Goal: Task Accomplishment & Management: Complete application form

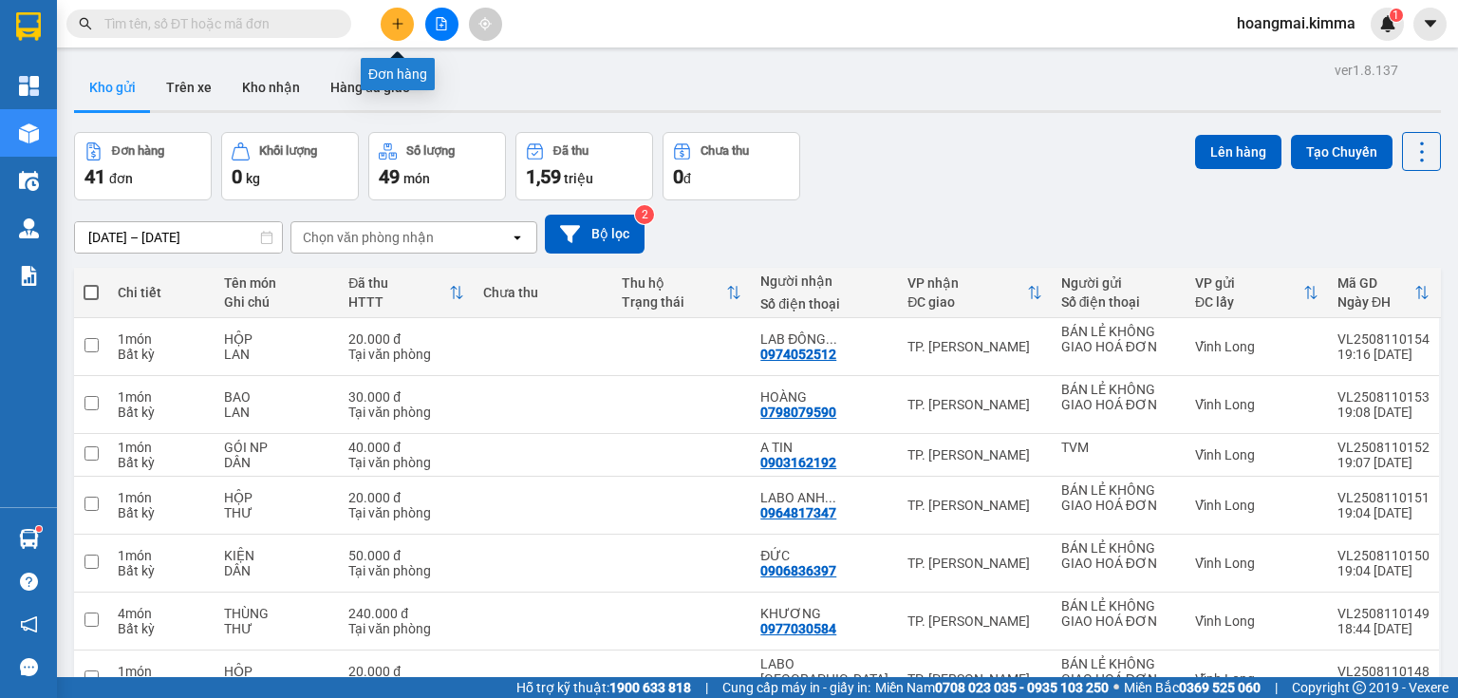
click at [391, 20] on button at bounding box center [397, 24] width 33 height 33
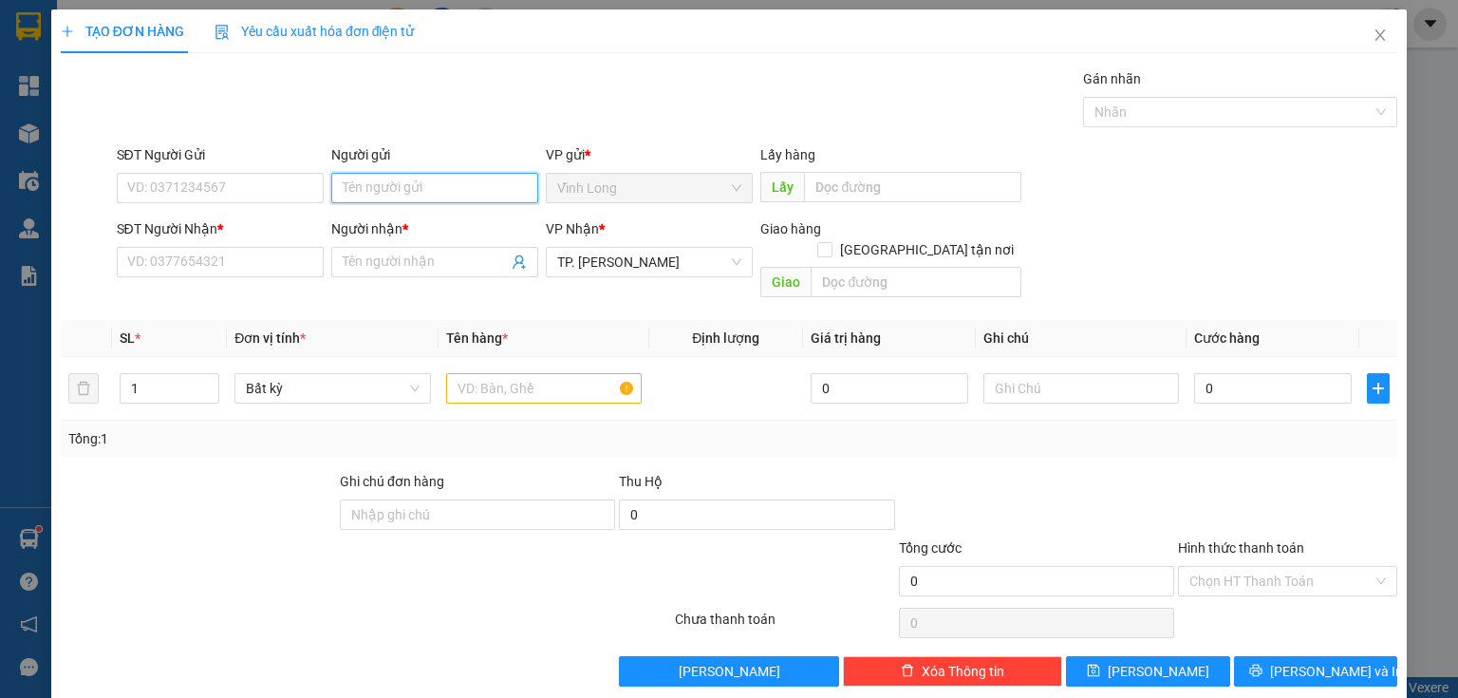
click at [392, 181] on input "Người gửi" at bounding box center [434, 188] width 207 height 30
type input "BA"
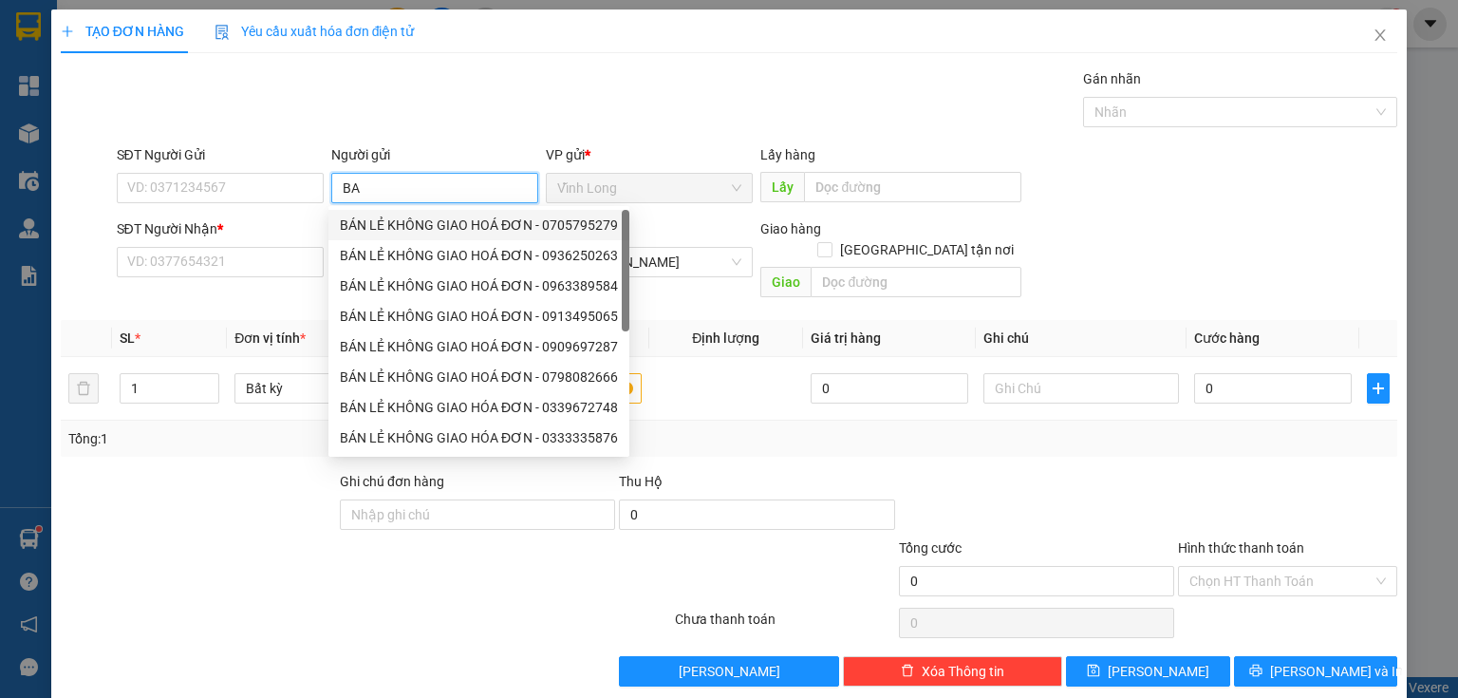
click at [392, 221] on div "BÁN LẺ KHÔNG GIAO HOÁ ĐƠN - 0705795279" at bounding box center [479, 225] width 278 height 21
type input "0705795279"
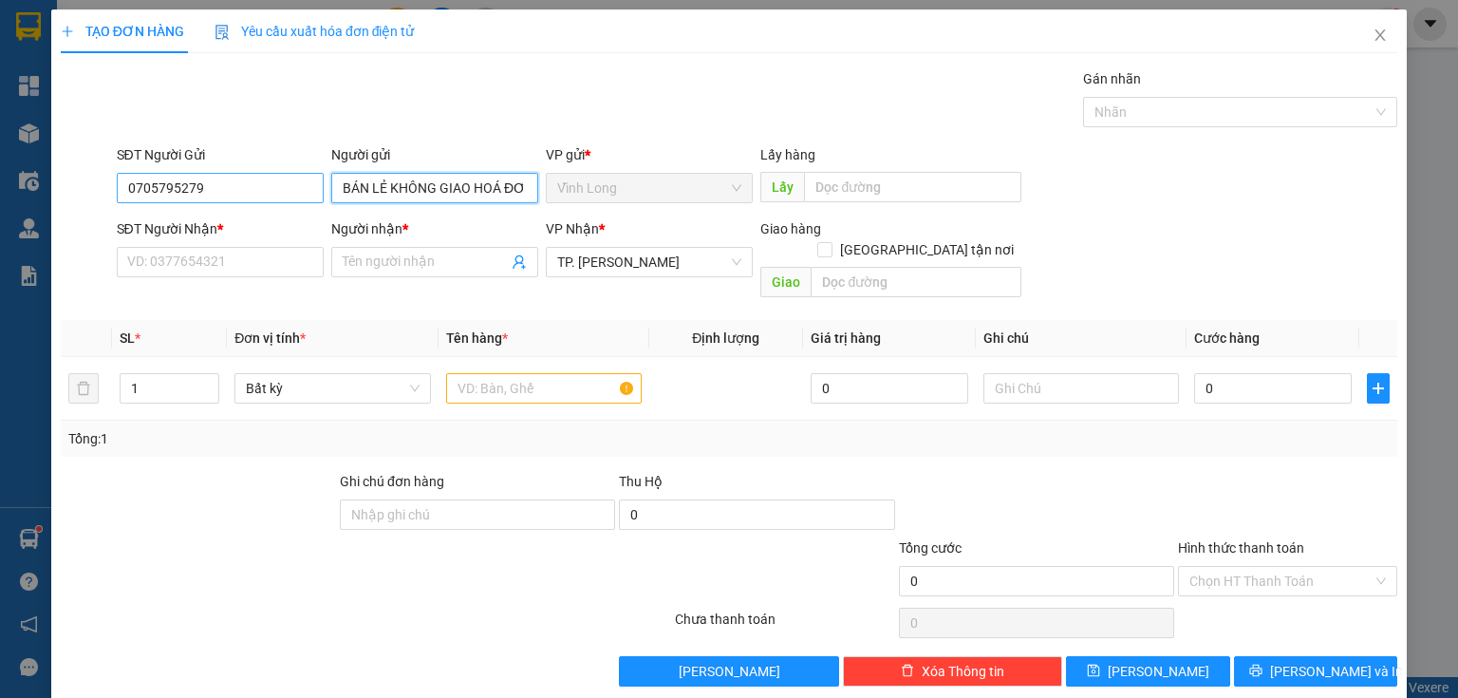
type input "BÁN LẺ KHÔNG GIAO HOÁ ĐƠN"
drag, startPoint x: 249, startPoint y: 191, endPoint x: 0, endPoint y: 183, distance: 248.8
click at [0, 183] on div "TẠO ĐƠN HÀNG Yêu cầu xuất hóa đơn điện tử Transit Pickup Surcharge Ids Transit …" at bounding box center [729, 349] width 1458 height 698
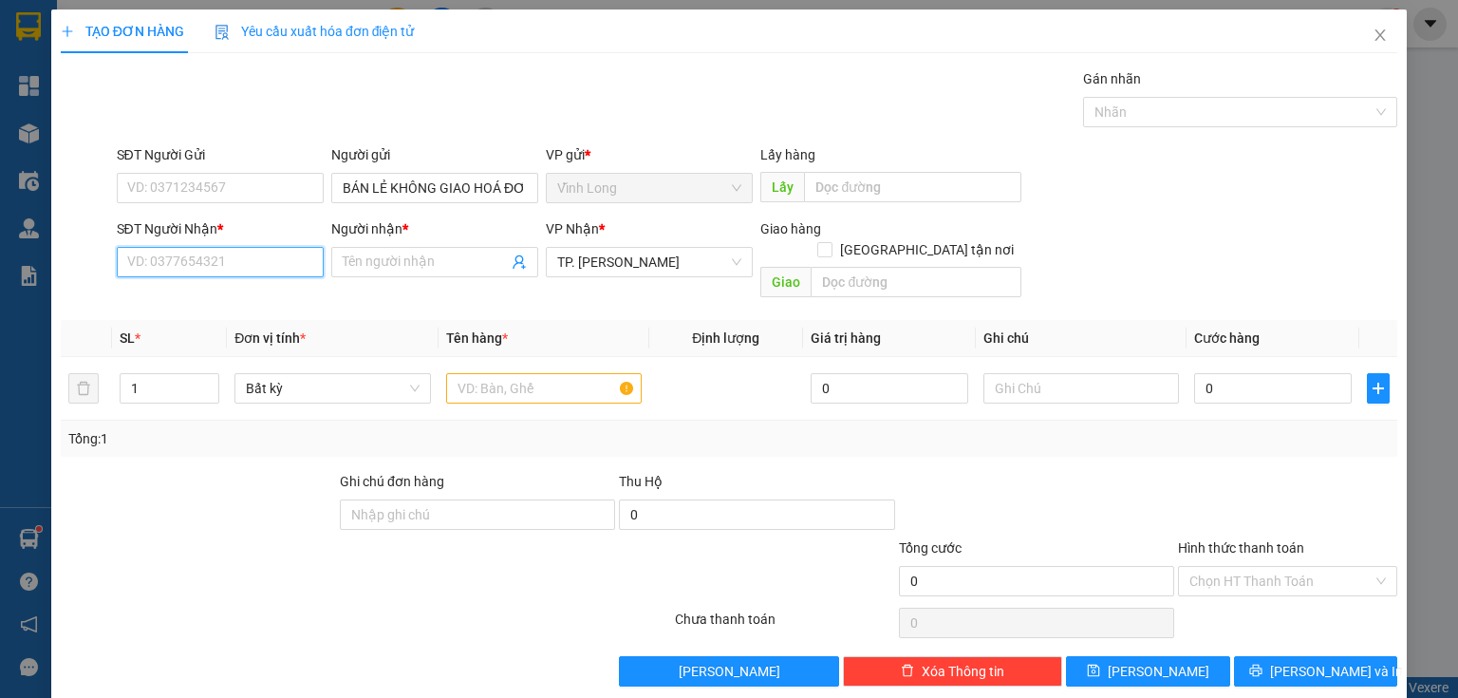
click at [212, 262] on input "SĐT Người Nhận *" at bounding box center [220, 262] width 207 height 30
type input "0965092778"
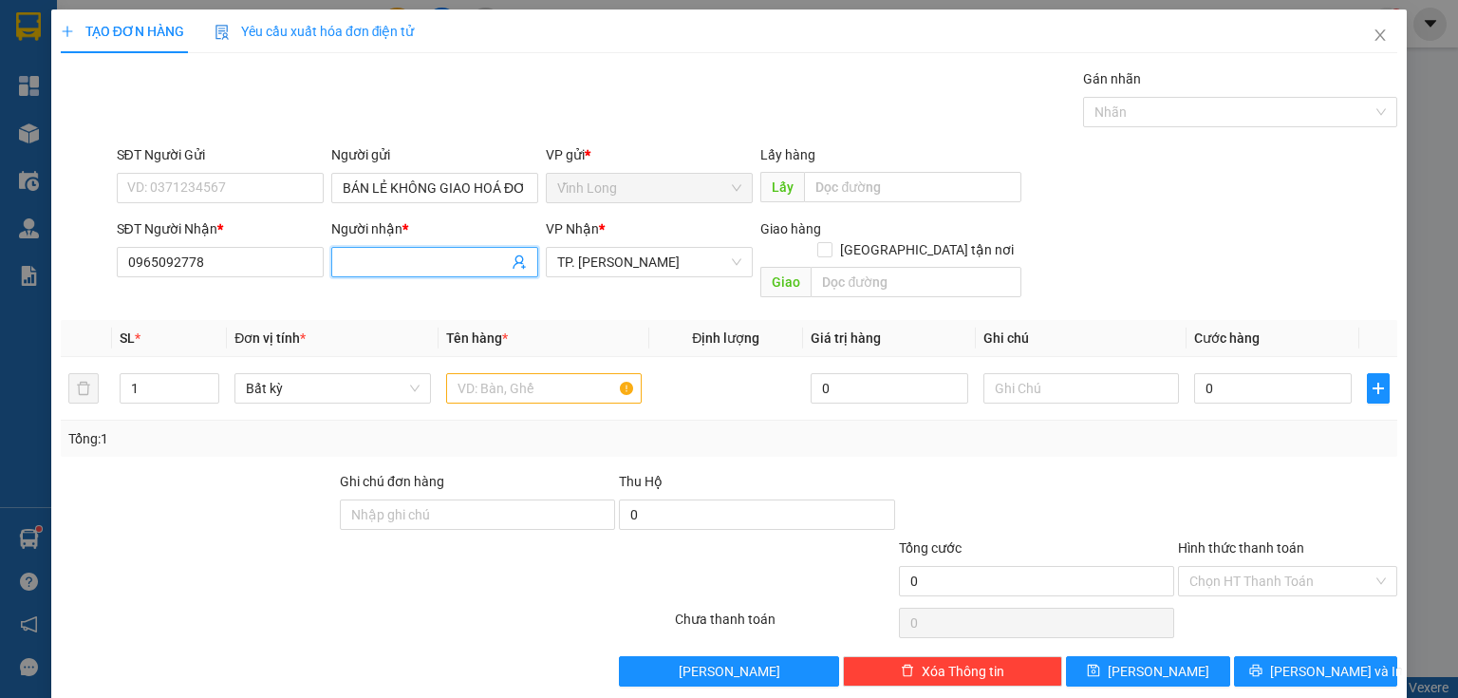
click at [396, 260] on input "Người nhận *" at bounding box center [425, 262] width 165 height 21
type input "THẮNG"
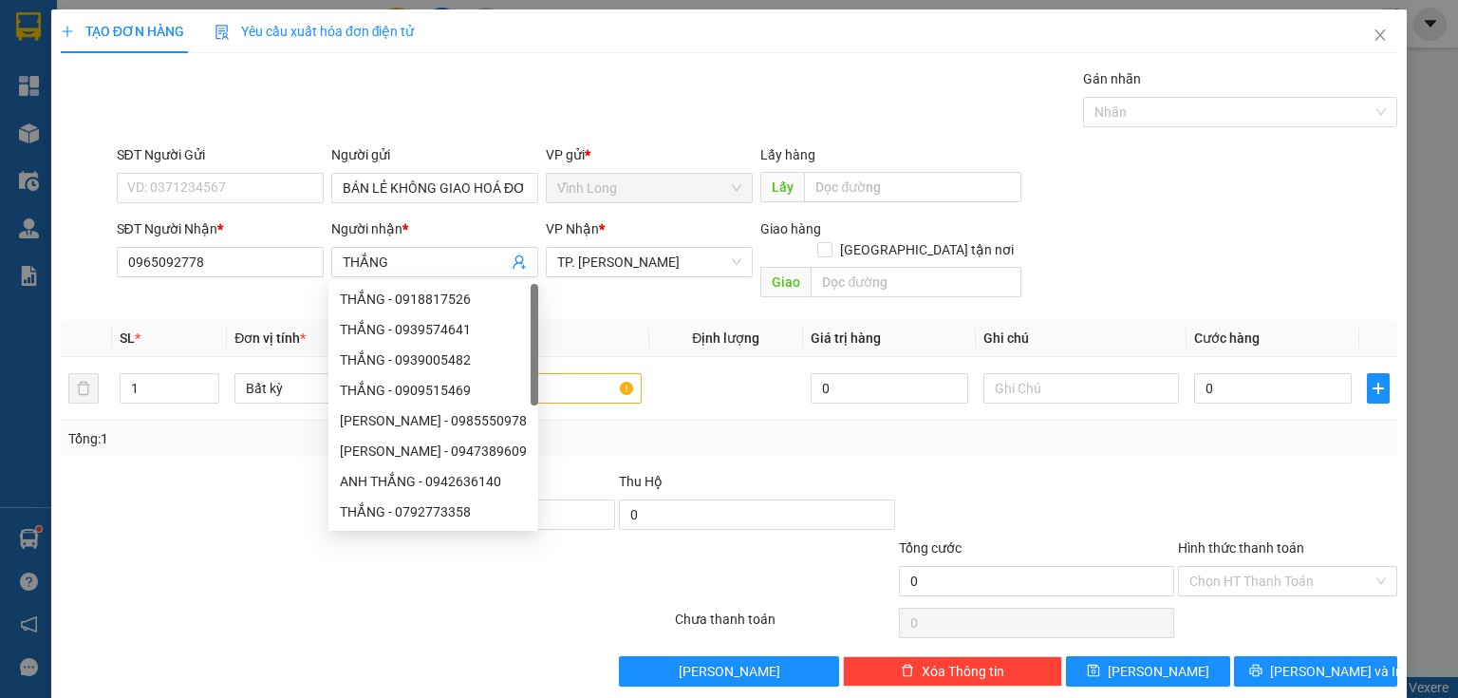
click at [196, 170] on div "SĐT Người Gửi" at bounding box center [220, 158] width 207 height 28
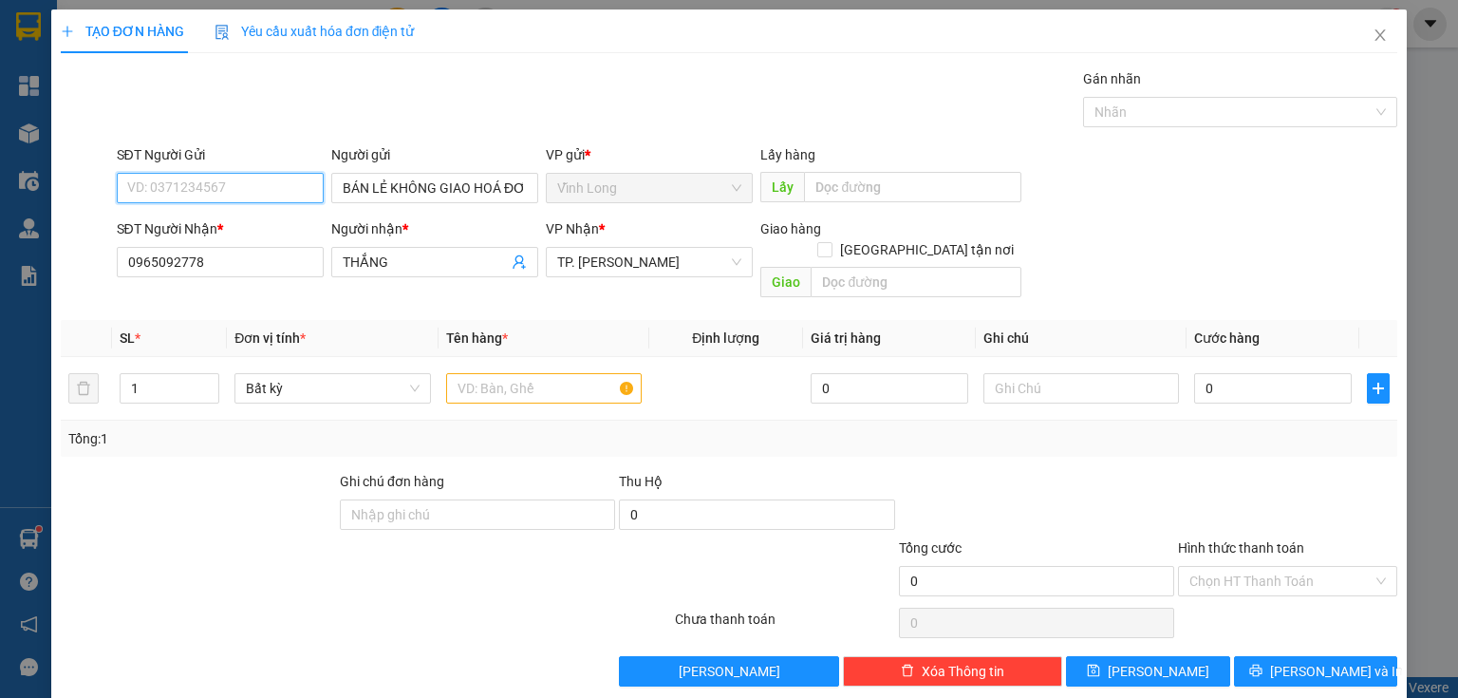
click at [222, 191] on input "SĐT Người Gửi" at bounding box center [220, 188] width 207 height 30
type input "0782345964"
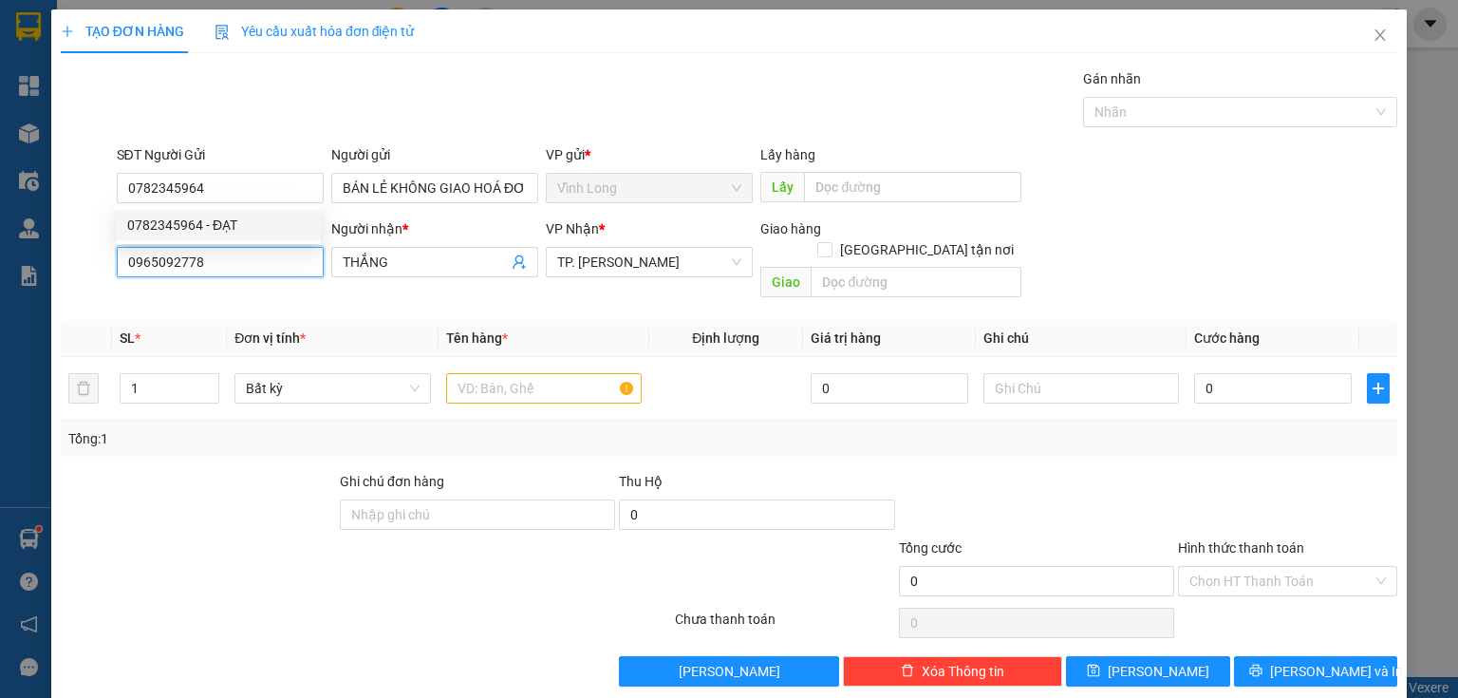
click at [265, 266] on input "0965092778" at bounding box center [220, 262] width 207 height 30
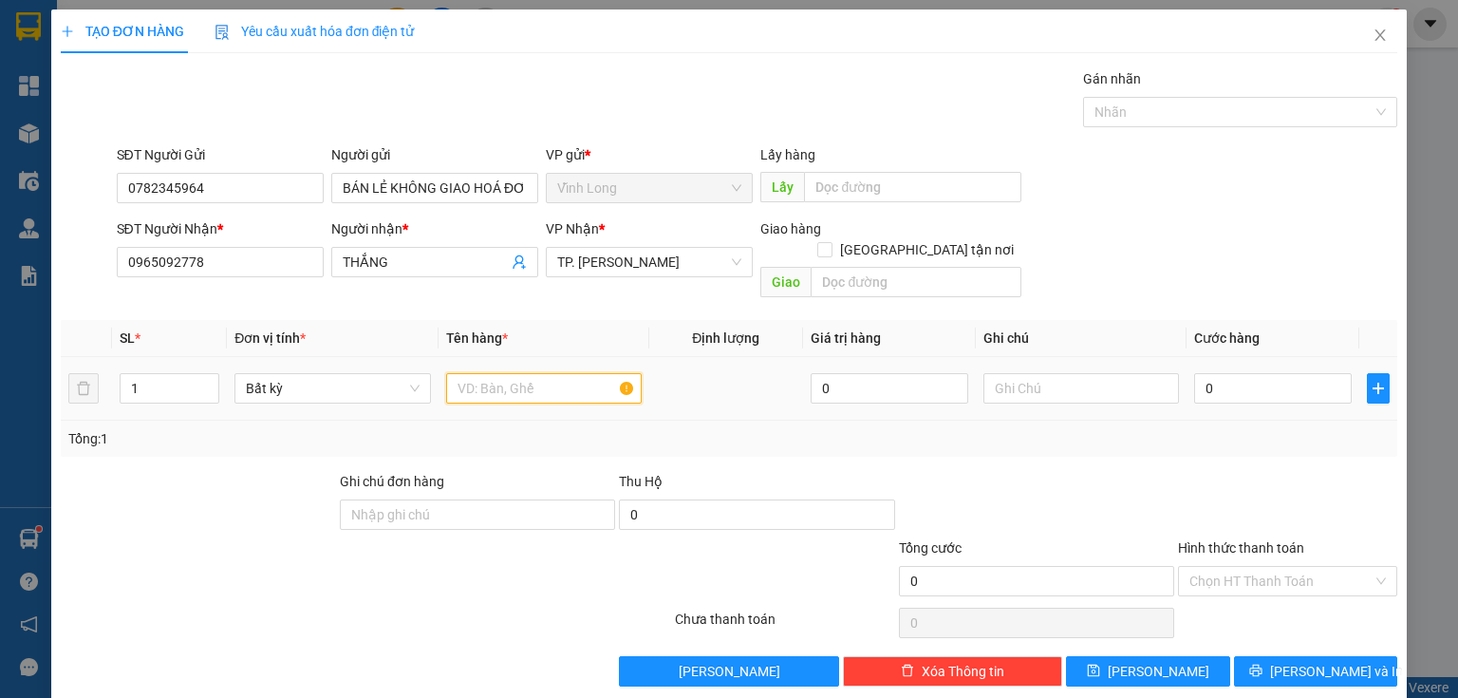
click at [578, 373] on input "text" at bounding box center [544, 388] width 196 height 30
type input "THÙNG GÀ"
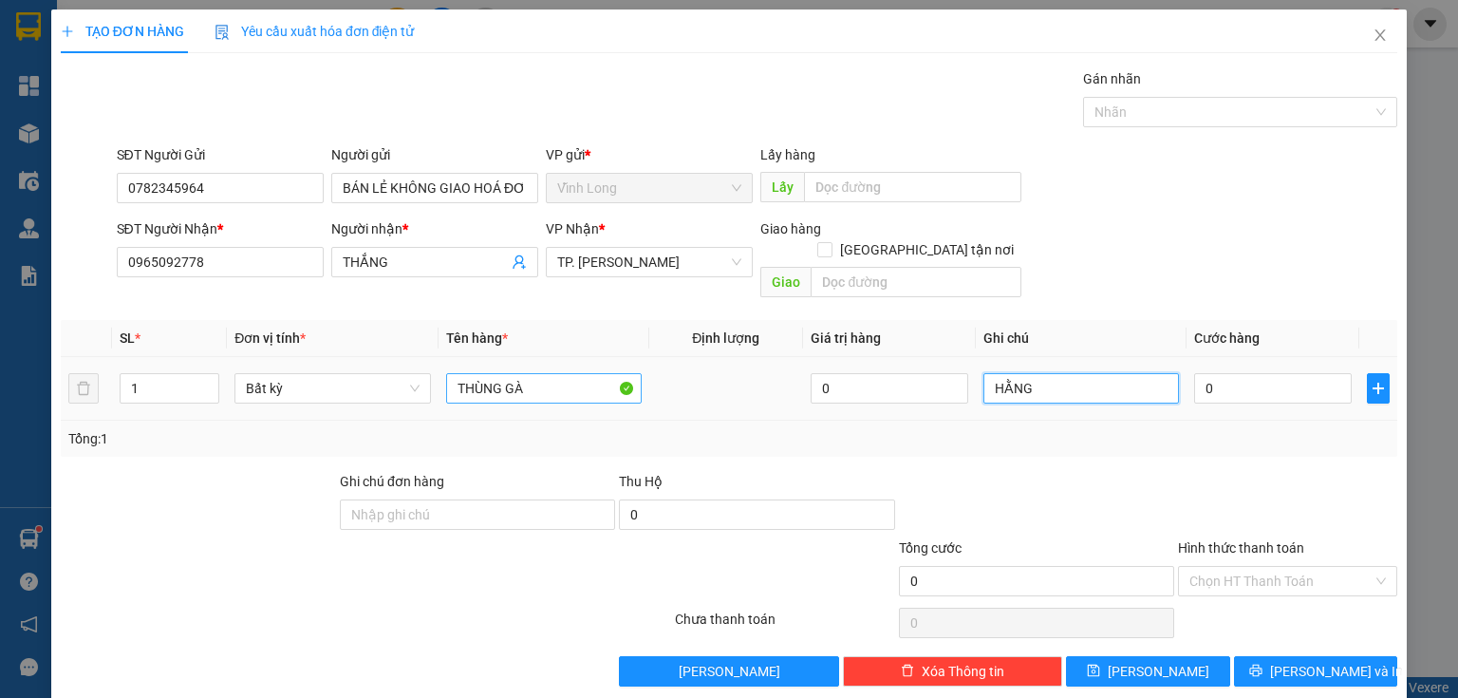
type input "HẰNG"
type input "4"
type input "40"
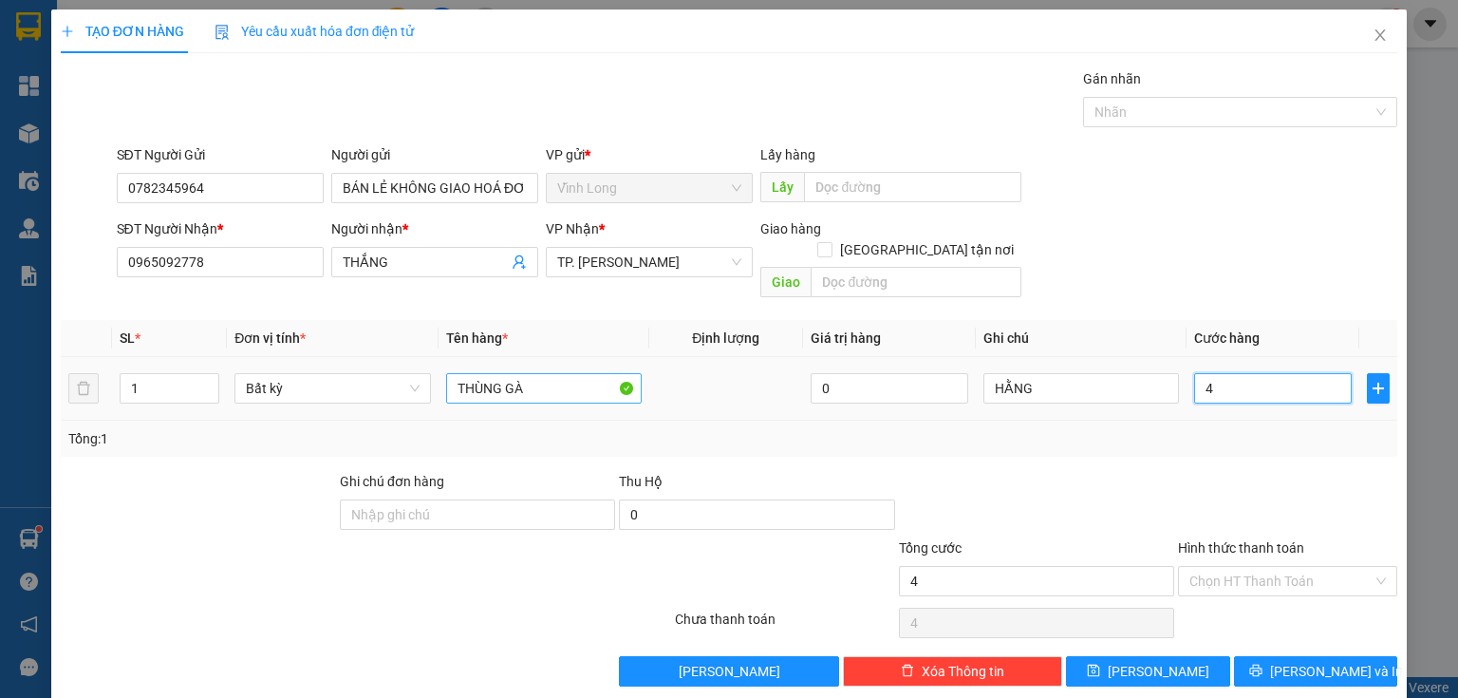
type input "40"
type input "40.000"
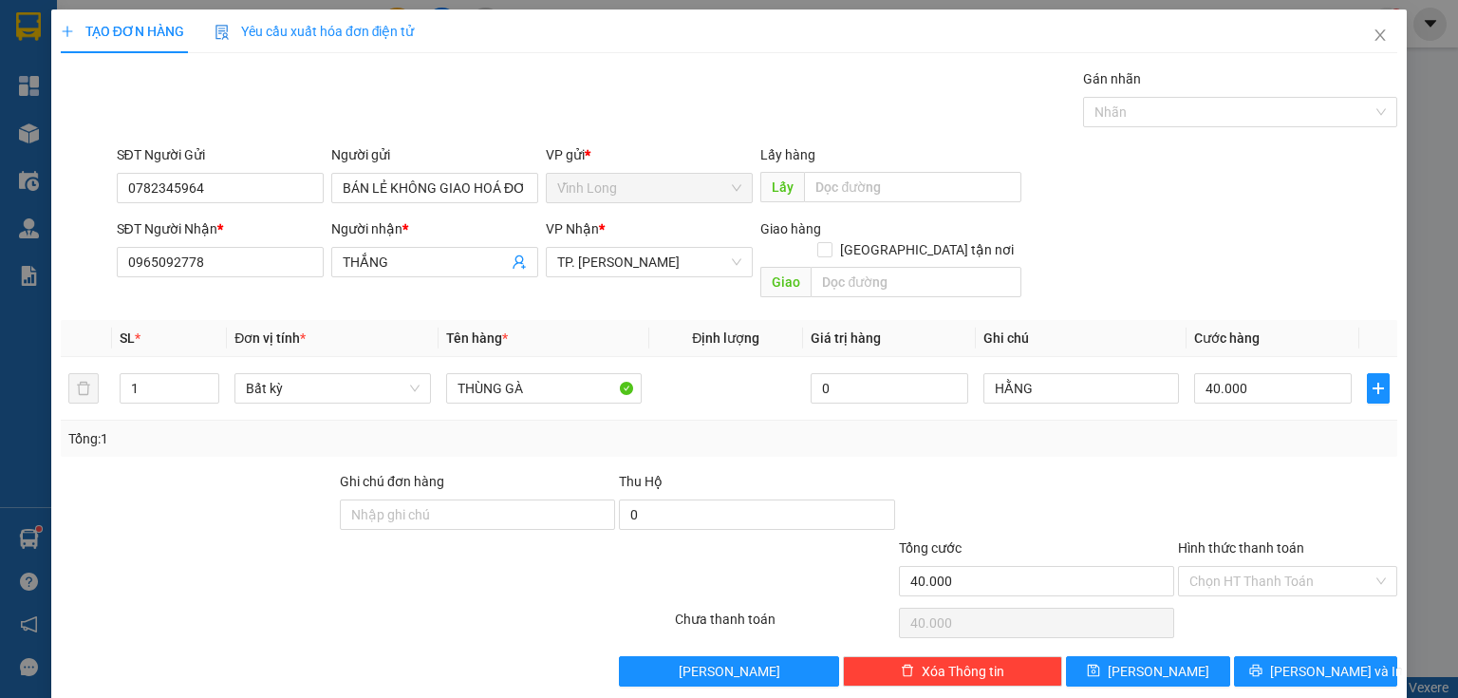
click at [748, 428] on div "Tổng: 1" at bounding box center [728, 438] width 1321 height 21
click at [723, 499] on input "0" at bounding box center [756, 514] width 275 height 30
type input "1.000.000"
click at [733, 427] on div "Tổng: 1" at bounding box center [729, 439] width 1337 height 36
click at [1219, 567] on input "Hình thức thanh toán" at bounding box center [1280, 581] width 183 height 28
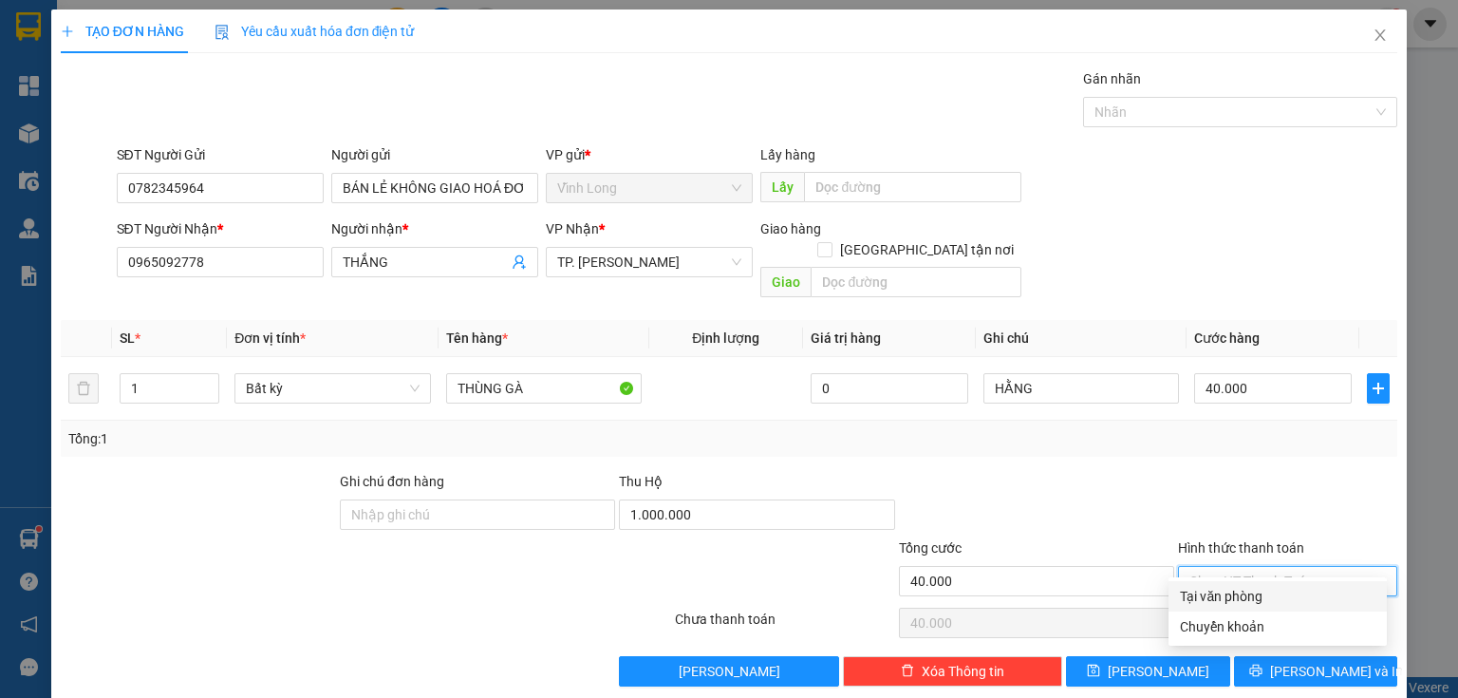
click at [1222, 593] on div "Tại văn phòng" at bounding box center [1278, 596] width 196 height 21
type input "0"
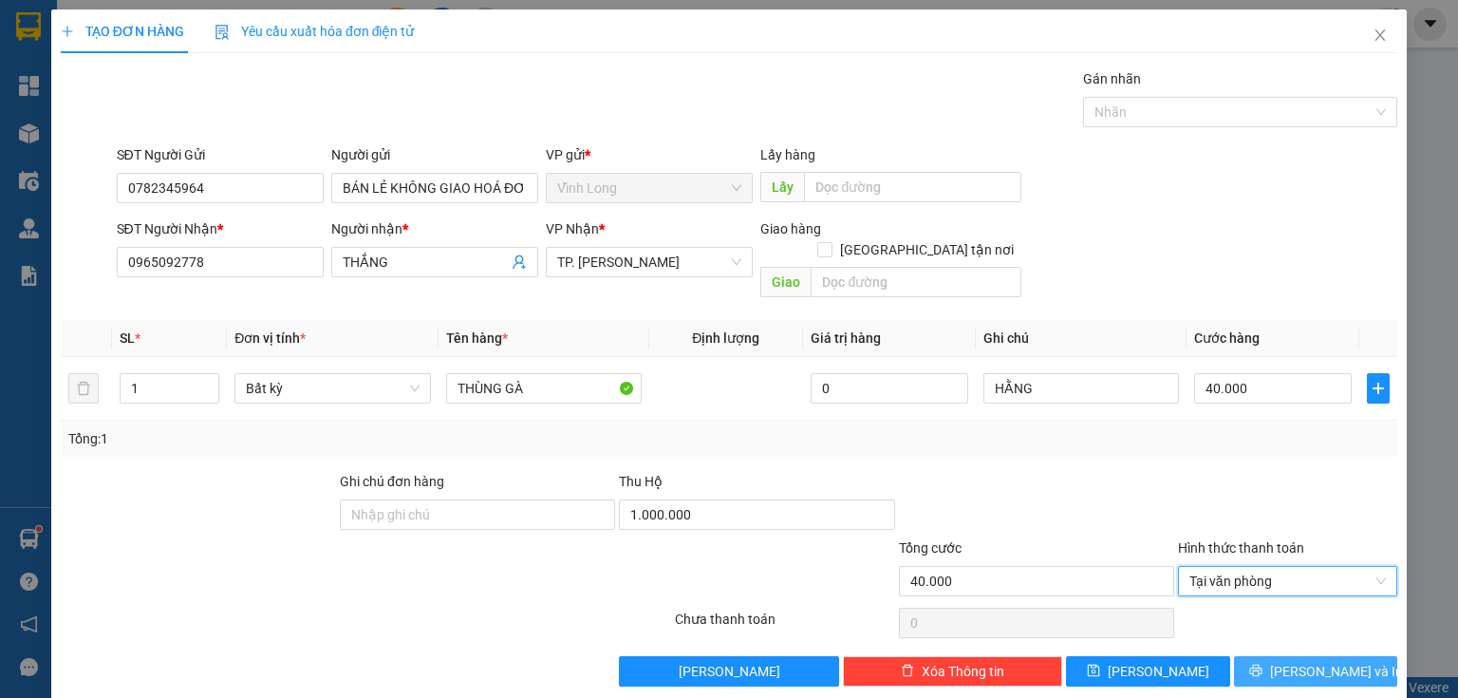
click at [1287, 656] on button "Lưu và In" at bounding box center [1316, 671] width 164 height 30
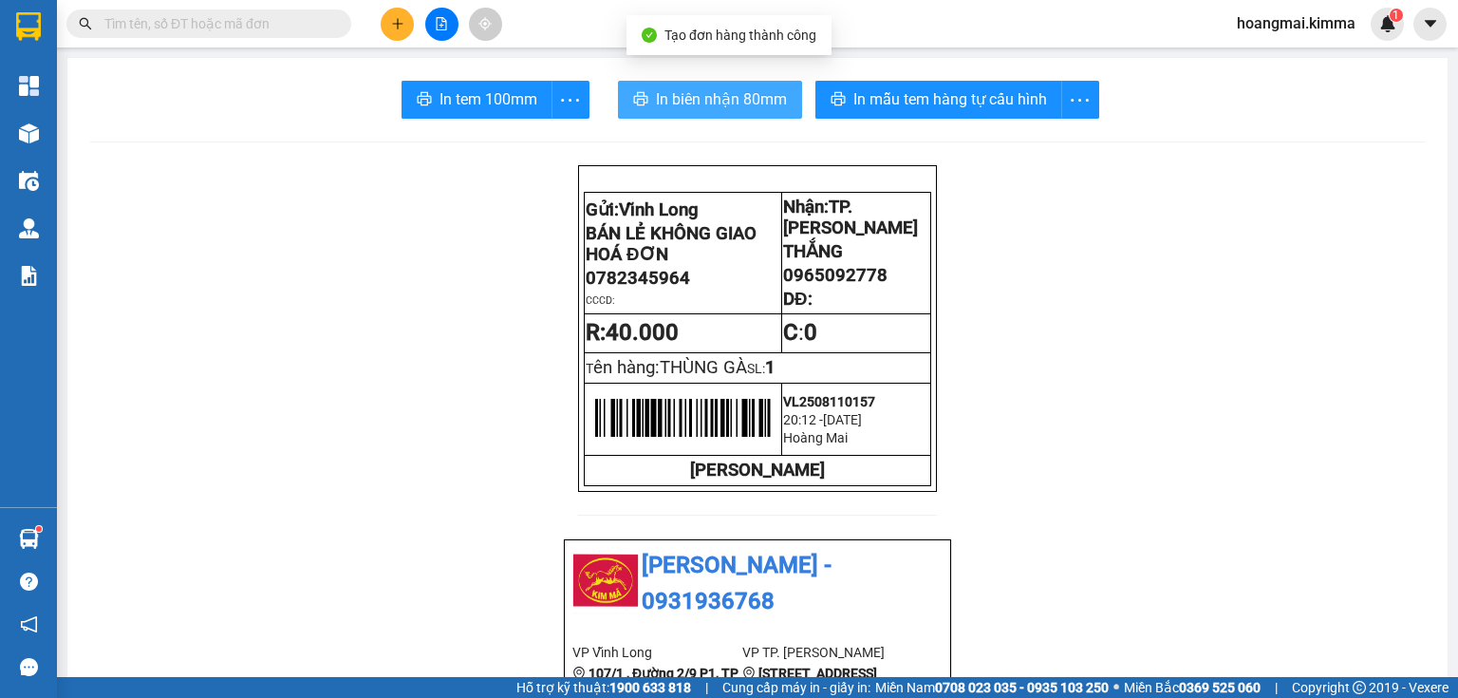
click at [688, 107] on span "In biên nhận 80mm" at bounding box center [721, 99] width 131 height 24
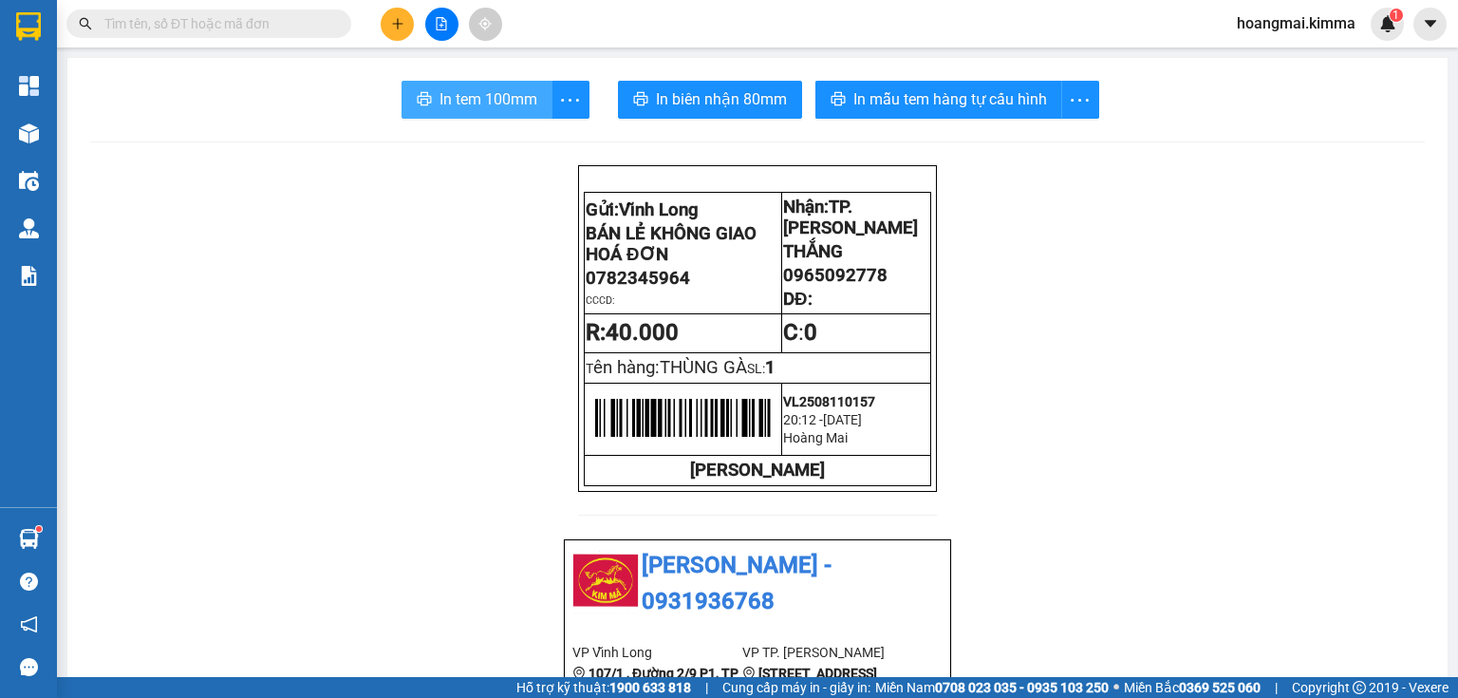
click at [470, 89] on span "In tem 100mm" at bounding box center [489, 99] width 98 height 24
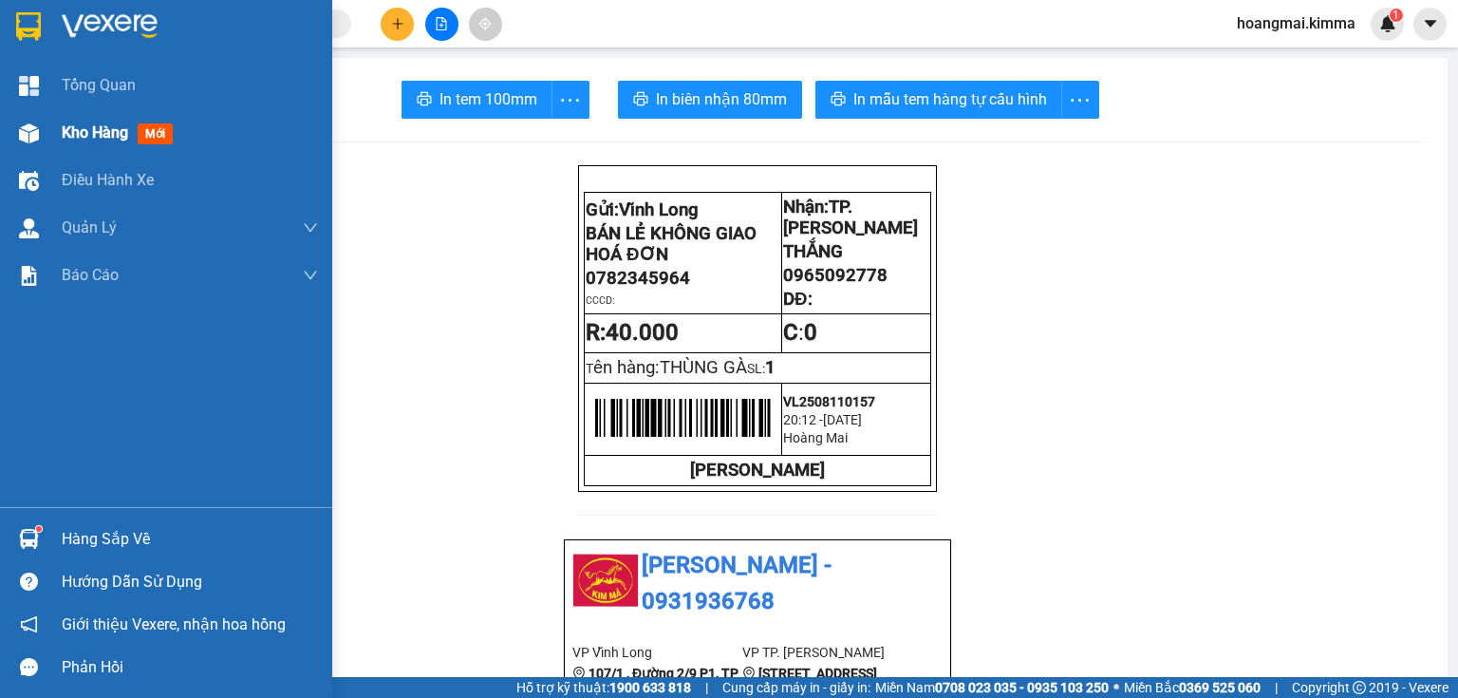
click at [95, 131] on span "Kho hàng" at bounding box center [95, 132] width 66 height 18
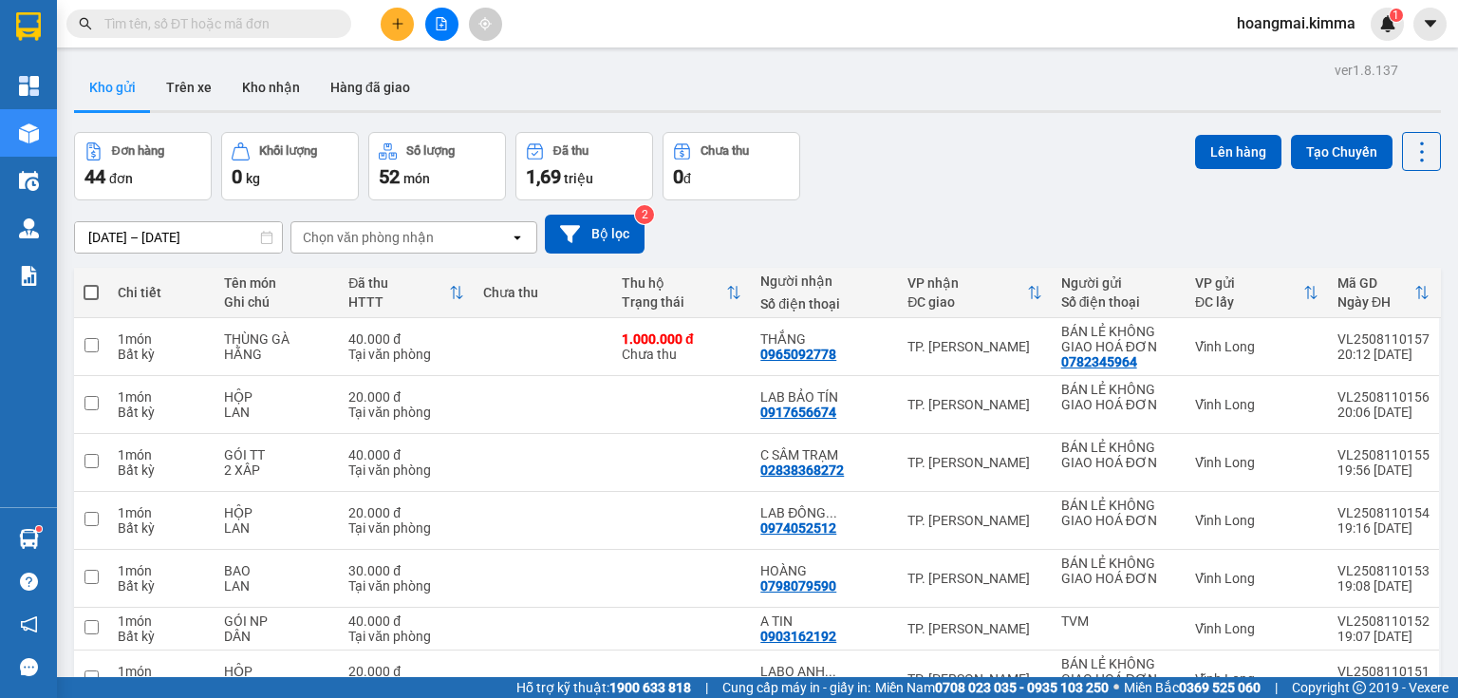
click at [881, 162] on div "Đơn hàng 44 đơn Khối lượng 0 kg Số lượng 52 món Đã thu 1,69 triệu Chưa thu 0 đ …" at bounding box center [757, 166] width 1367 height 68
click at [585, 174] on span "triệu" at bounding box center [578, 178] width 29 height 15
click at [563, 195] on button "Đã thu 1,69 triệu" at bounding box center [584, 166] width 138 height 68
click at [558, 182] on span "1,69" at bounding box center [543, 176] width 35 height 23
click at [515, 132] on button "Đã thu 1,69 triệu" at bounding box center [584, 166] width 138 height 68
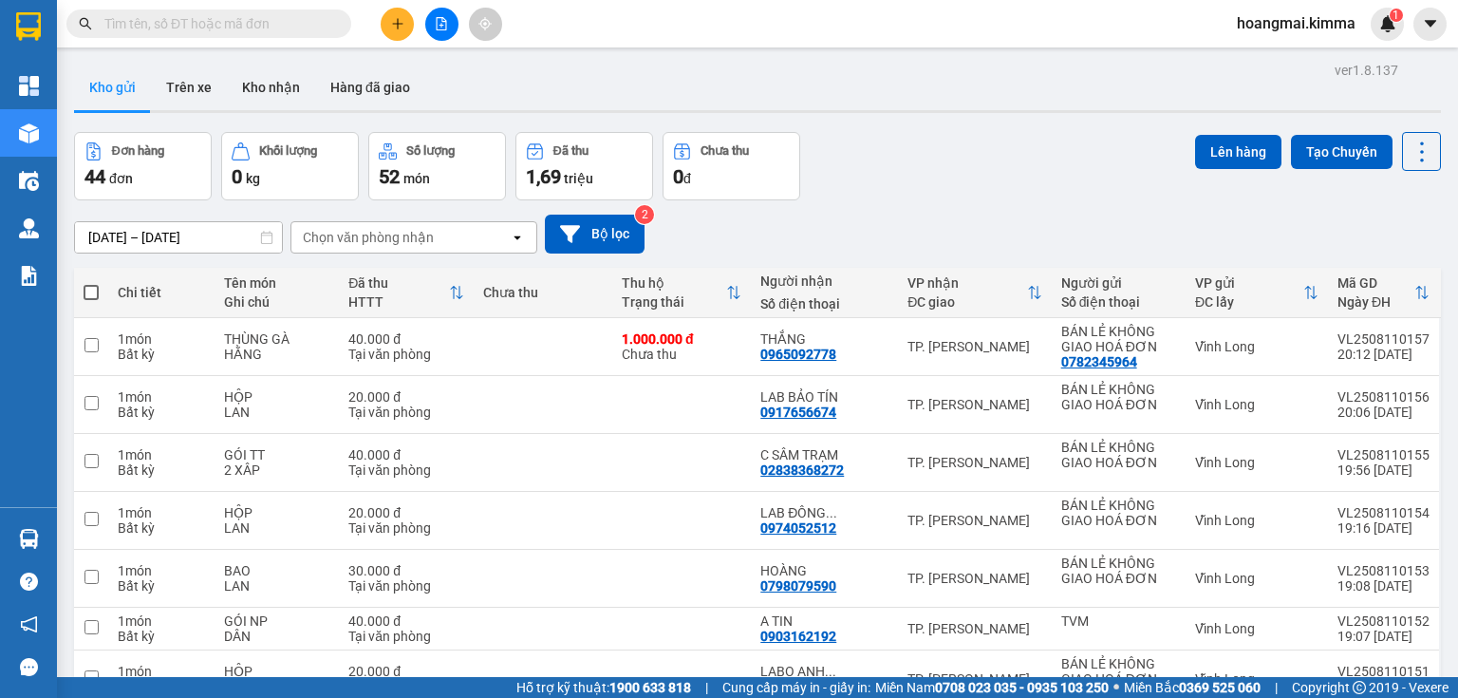
click at [418, 35] on div at bounding box center [441, 24] width 142 height 33
click at [397, 37] on button at bounding box center [397, 24] width 33 height 33
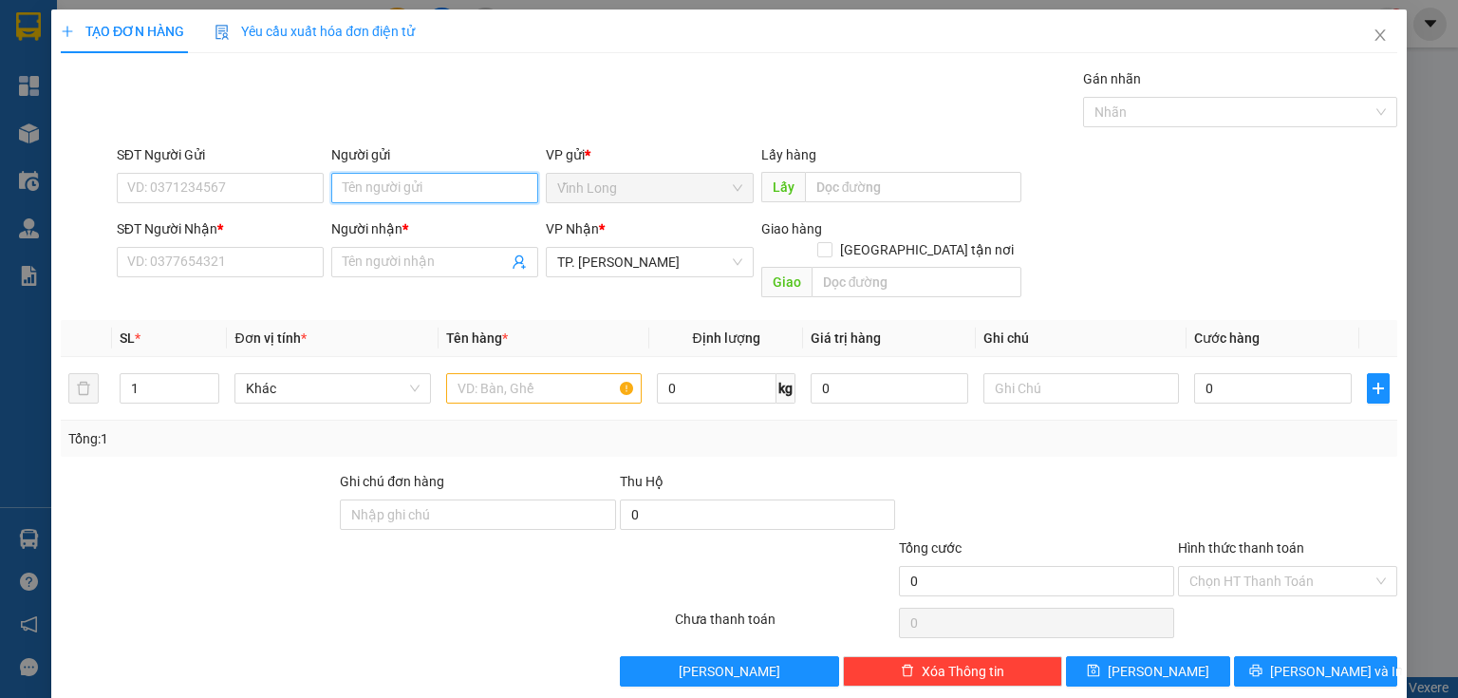
click at [407, 177] on input "Người gửi" at bounding box center [434, 188] width 207 height 30
type input "BA"
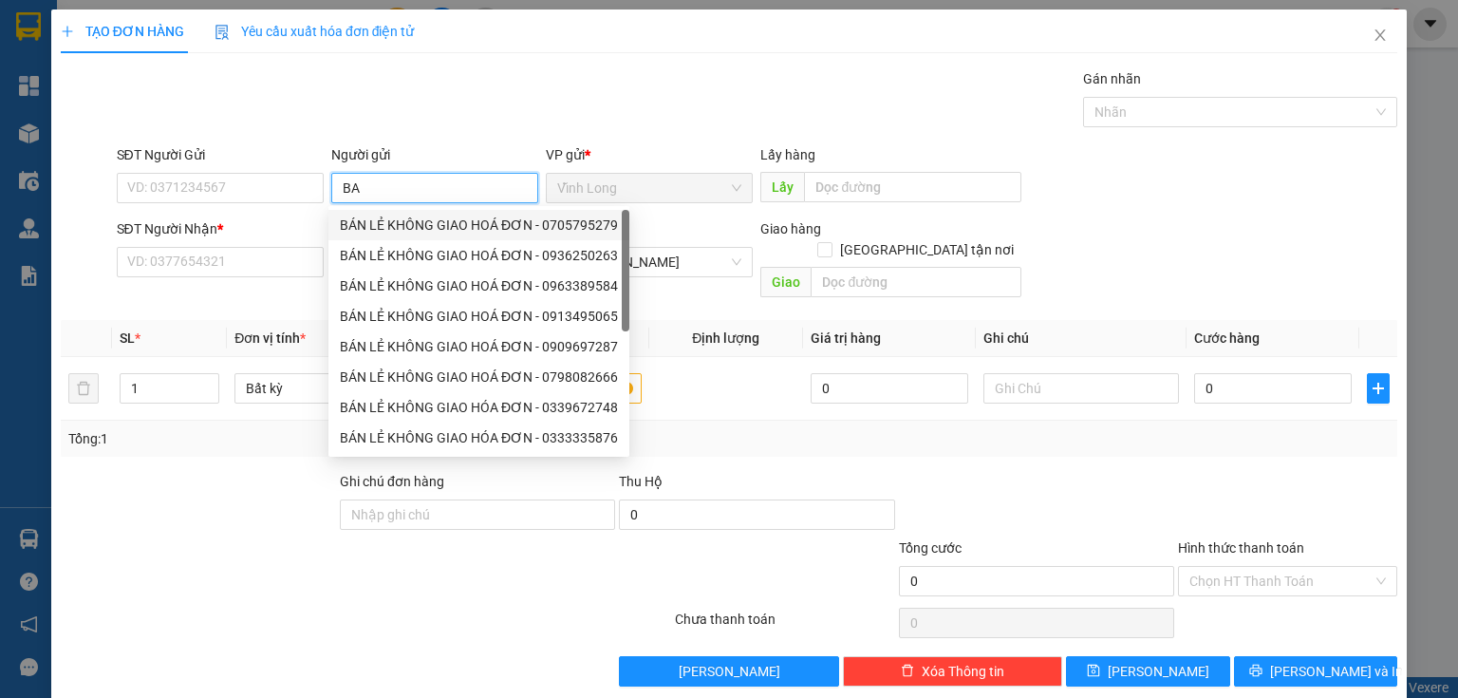
click at [406, 216] on div "BÁN LẺ KHÔNG GIAO HOÁ ĐƠN - 0705795279" at bounding box center [479, 225] width 278 height 21
type input "0705795279"
type input "BÁN LẺ KHÔNG GIAO HOÁ ĐƠN"
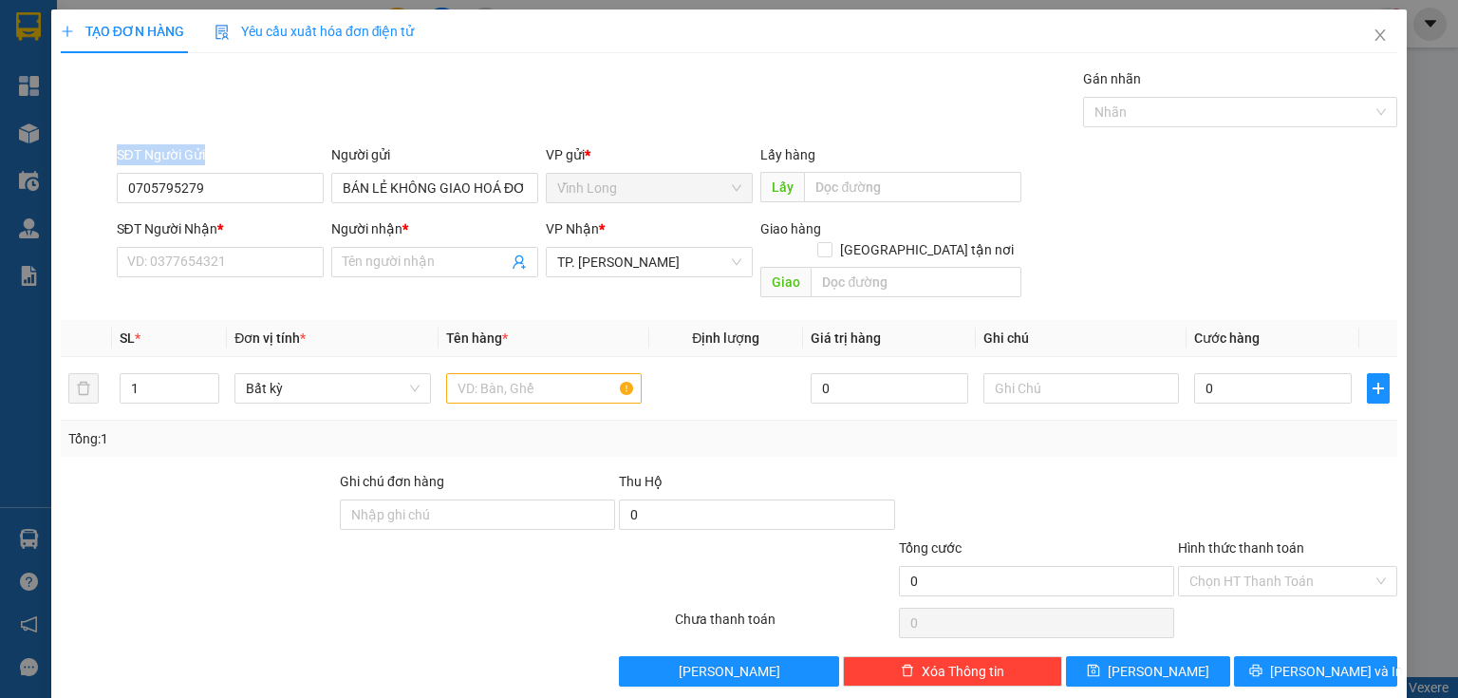
drag, startPoint x: 237, startPoint y: 161, endPoint x: 44, endPoint y: 172, distance: 193.9
click at [44, 172] on div "TẠO ĐƠN HÀNG Yêu cầu xuất hóa đơn điện tử Transit Pickup Surcharge Ids Transit …" at bounding box center [729, 349] width 1458 height 698
click at [212, 173] on input "0705795279" at bounding box center [220, 188] width 207 height 30
drag, startPoint x: 224, startPoint y: 190, endPoint x: 23, endPoint y: 197, distance: 201.4
click at [2, 197] on div "TẠO ĐƠN HÀNG Yêu cầu xuất hóa đơn điện tử Transit Pickup Surcharge Ids Transit …" at bounding box center [729, 349] width 1458 height 698
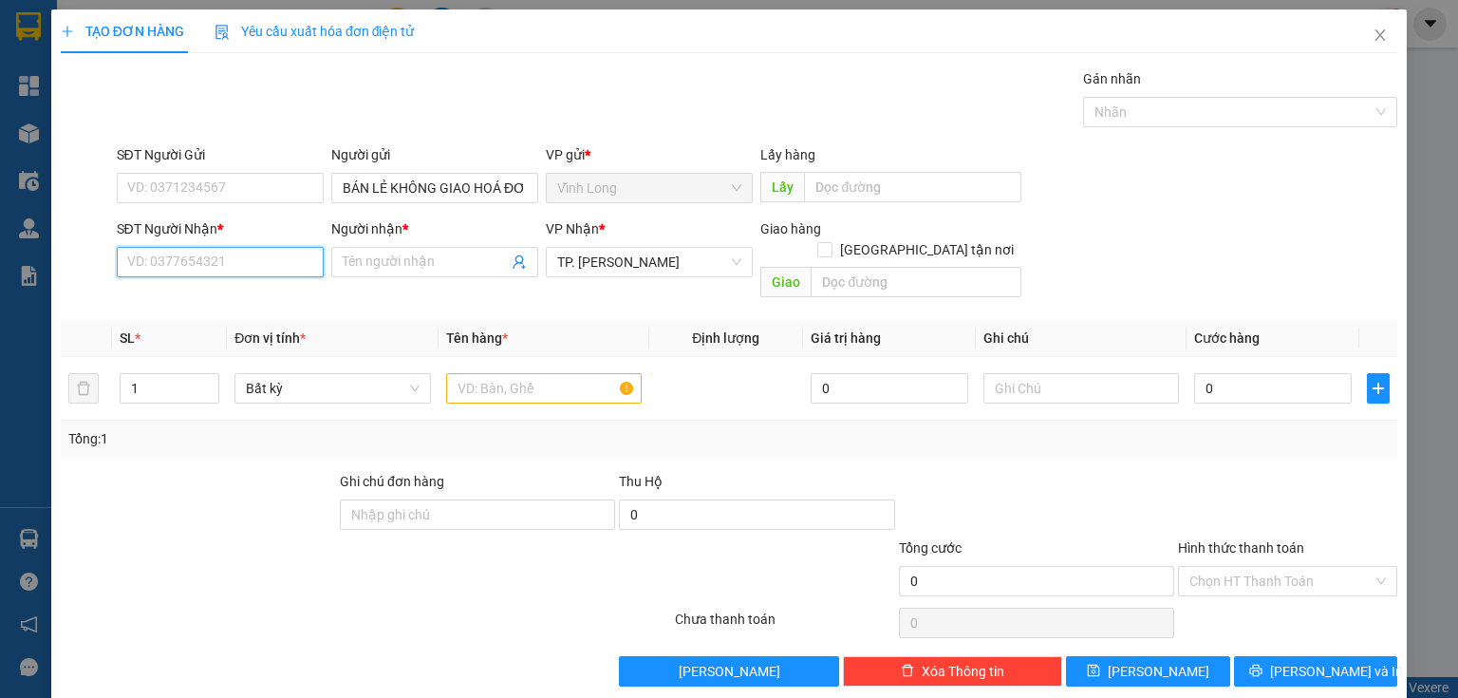
click at [212, 256] on input "SĐT Người Nhận *" at bounding box center [220, 262] width 207 height 30
drag, startPoint x: 220, startPoint y: 294, endPoint x: 383, endPoint y: 299, distance: 163.3
click at [225, 294] on div "0911111742 - TÚ NHƯ" at bounding box center [218, 299] width 182 height 21
type input "0911111742"
type input "TÚ NHƯ"
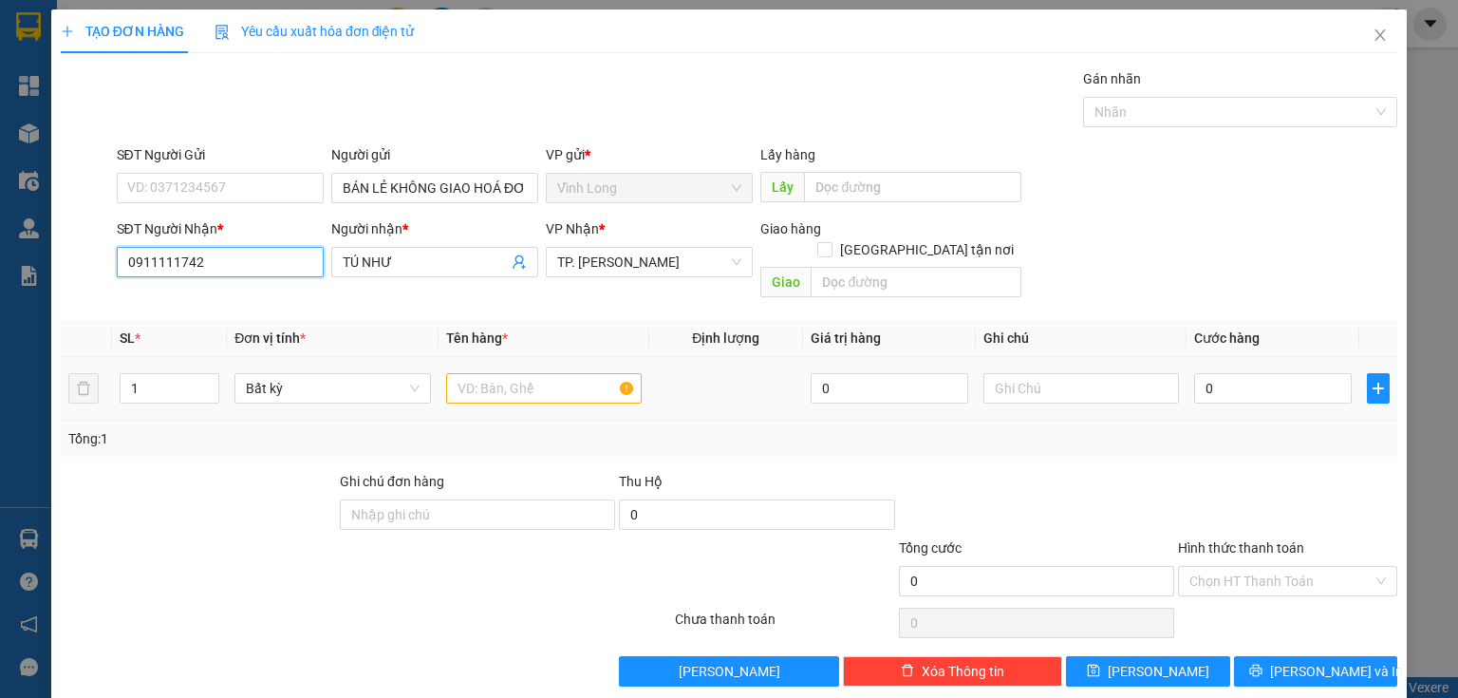
type input "0911111742"
click at [509, 373] on input "text" at bounding box center [544, 388] width 196 height 30
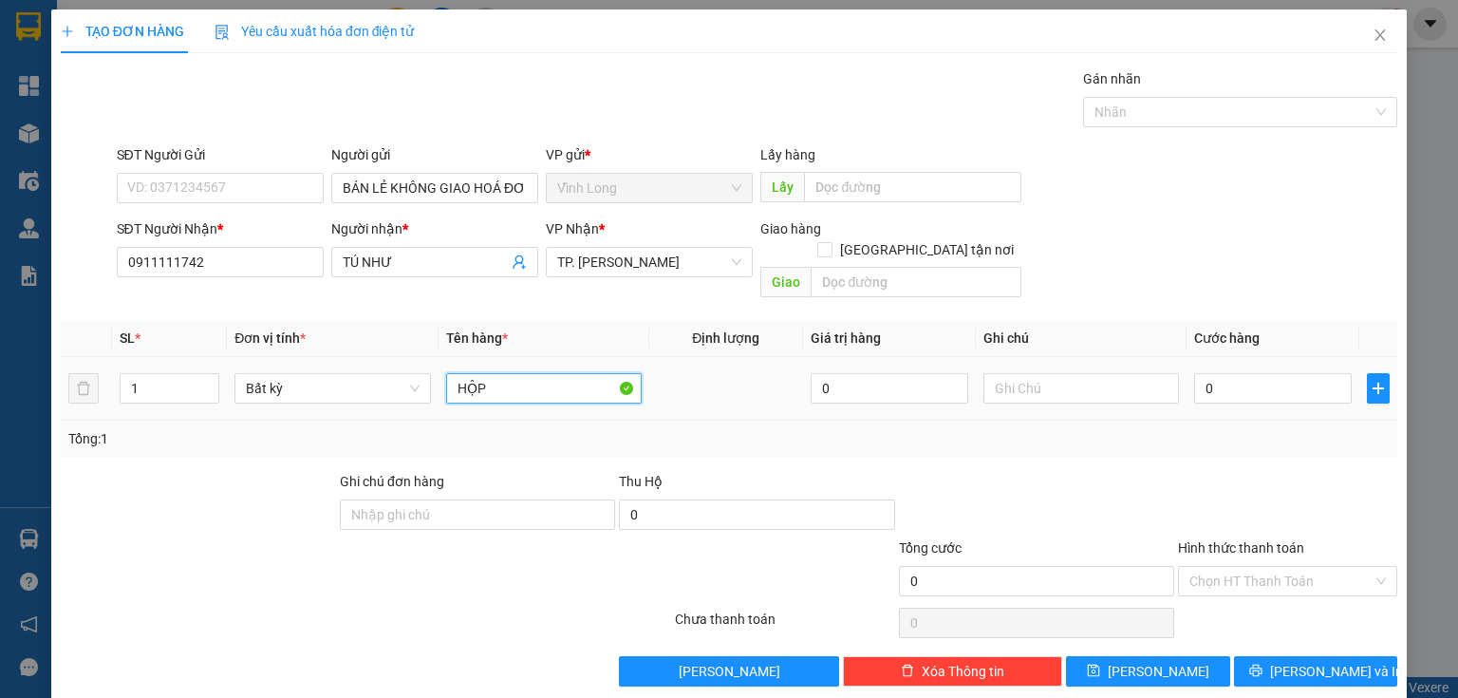
type input "HỘP"
type input "HẰNG"
type input "2"
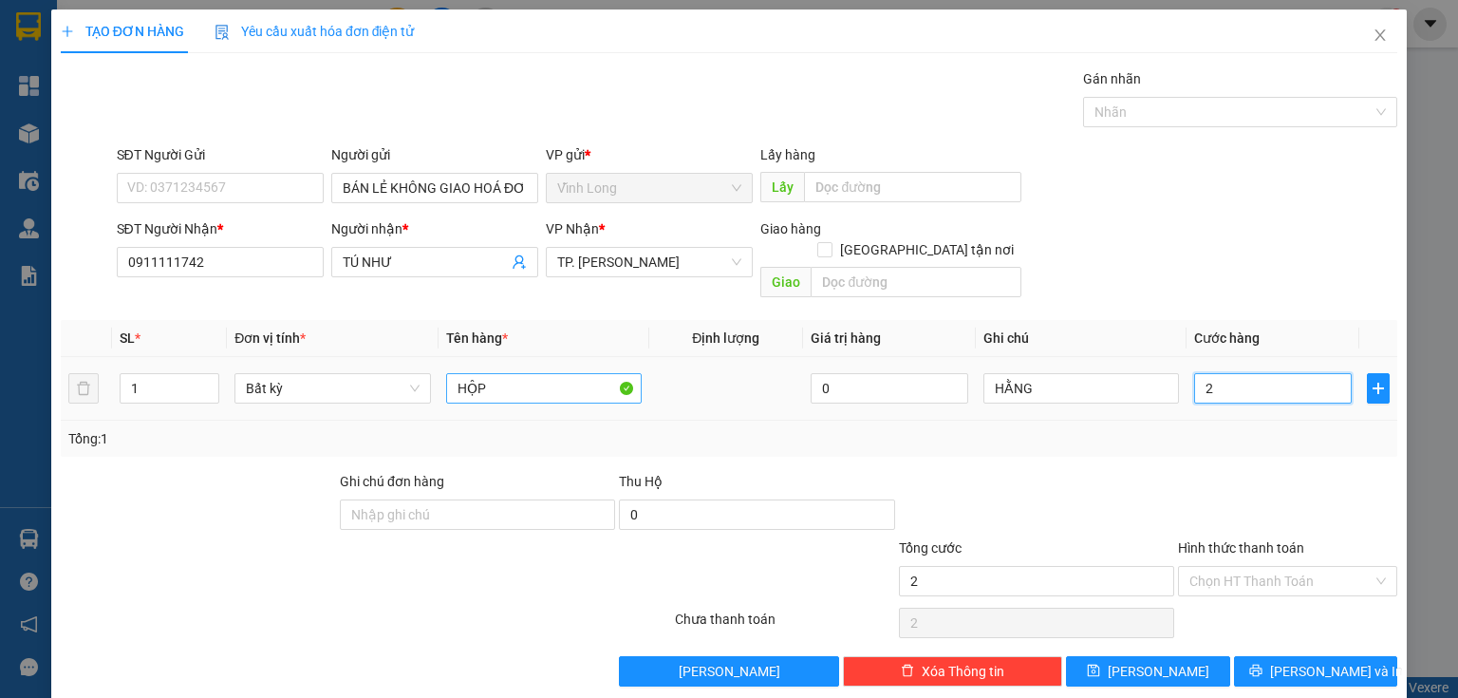
type input "20"
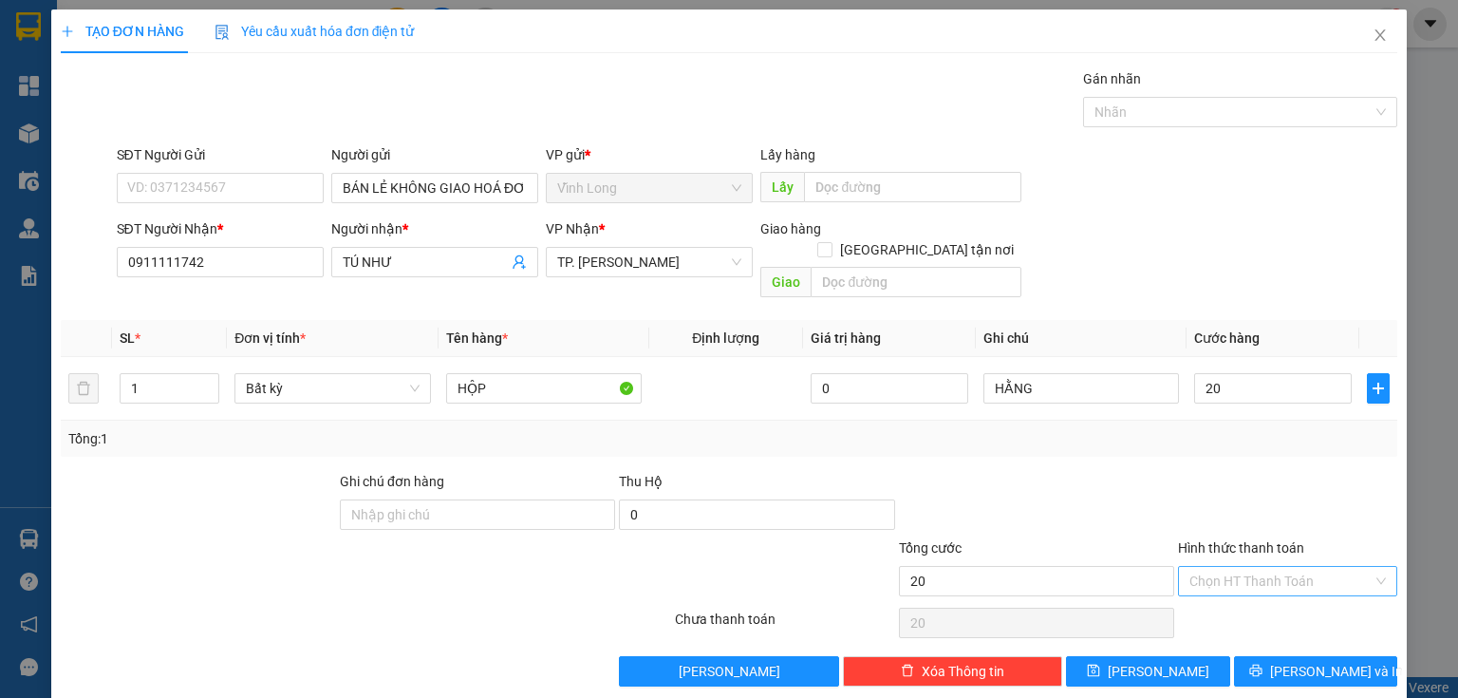
type input "20.000"
click at [1254, 567] on input "Hình thức thanh toán" at bounding box center [1280, 581] width 183 height 28
drag, startPoint x: 1256, startPoint y: 589, endPoint x: 1287, endPoint y: 622, distance: 45.0
click at [1256, 591] on div "Tại văn phòng" at bounding box center [1278, 596] width 196 height 21
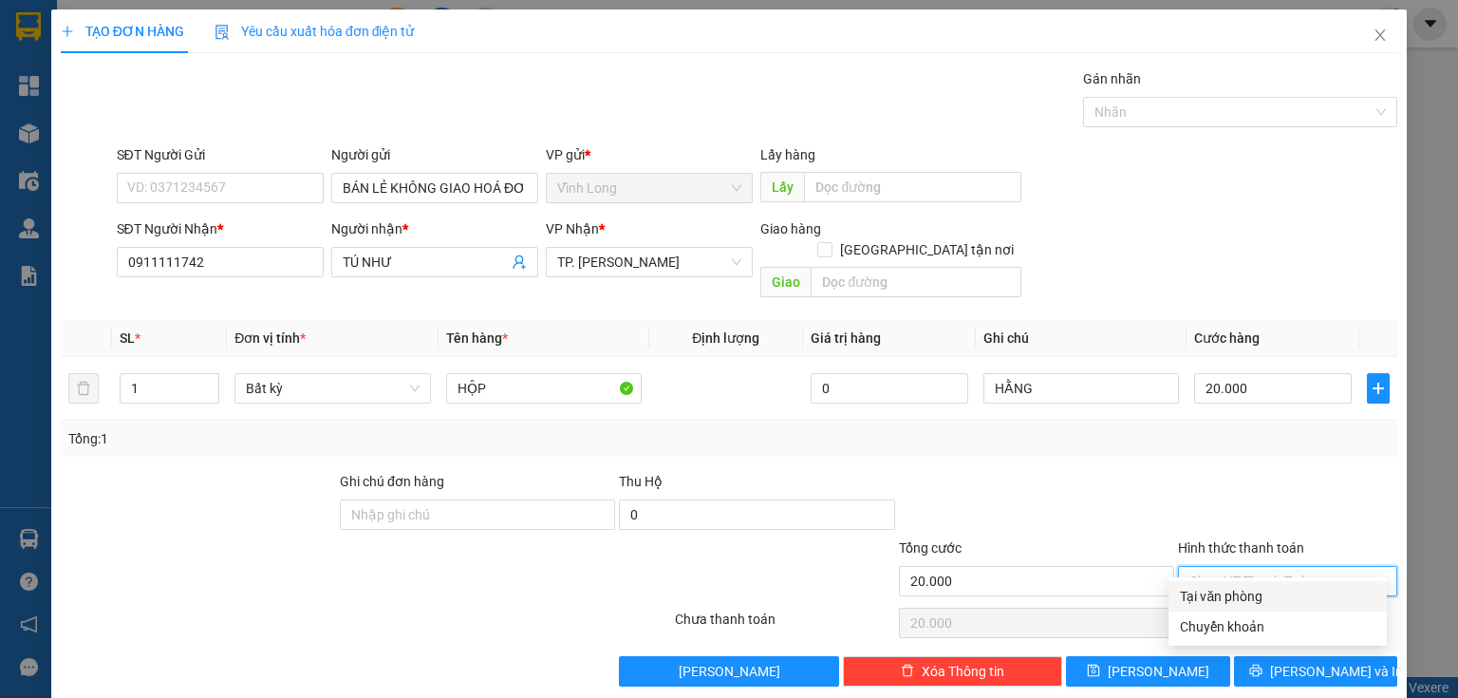
type input "0"
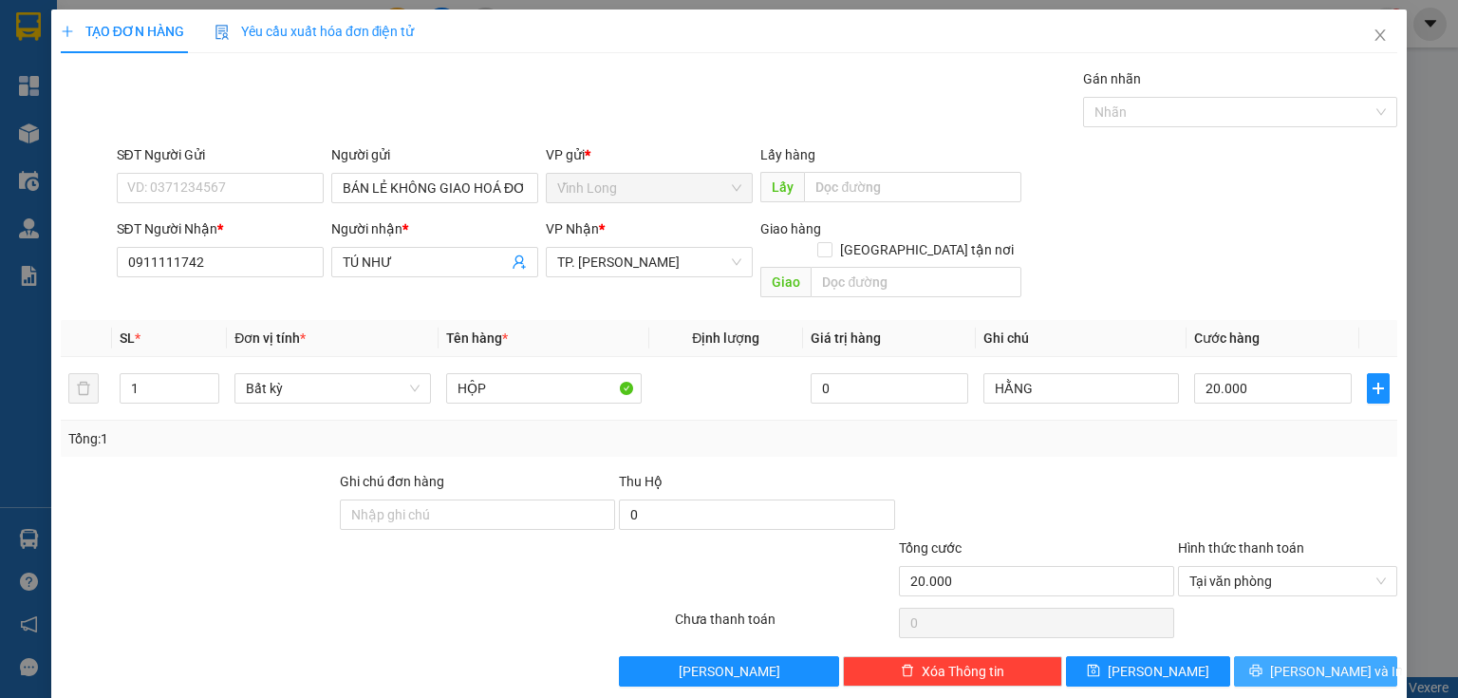
click at [1299, 661] on span "Lưu và In" at bounding box center [1336, 671] width 133 height 21
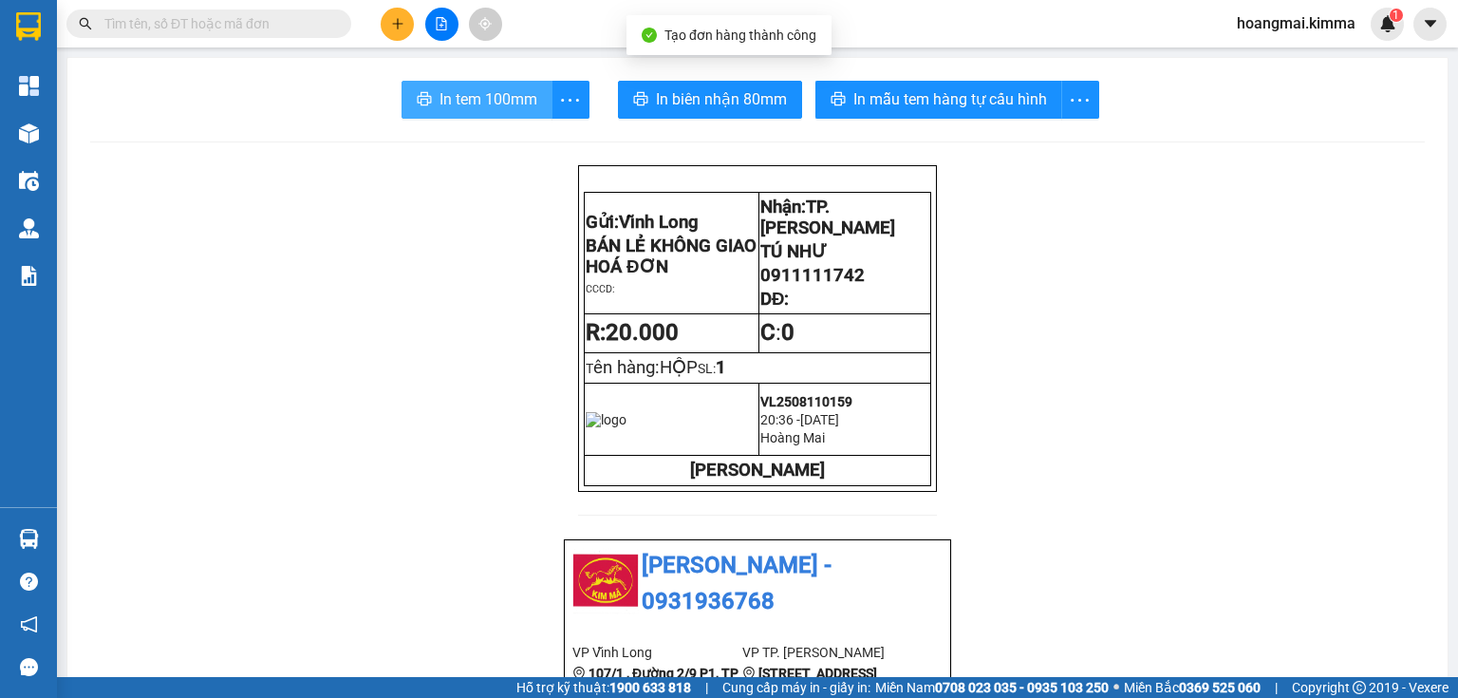
click at [478, 103] on span "In tem 100mm" at bounding box center [489, 99] width 98 height 24
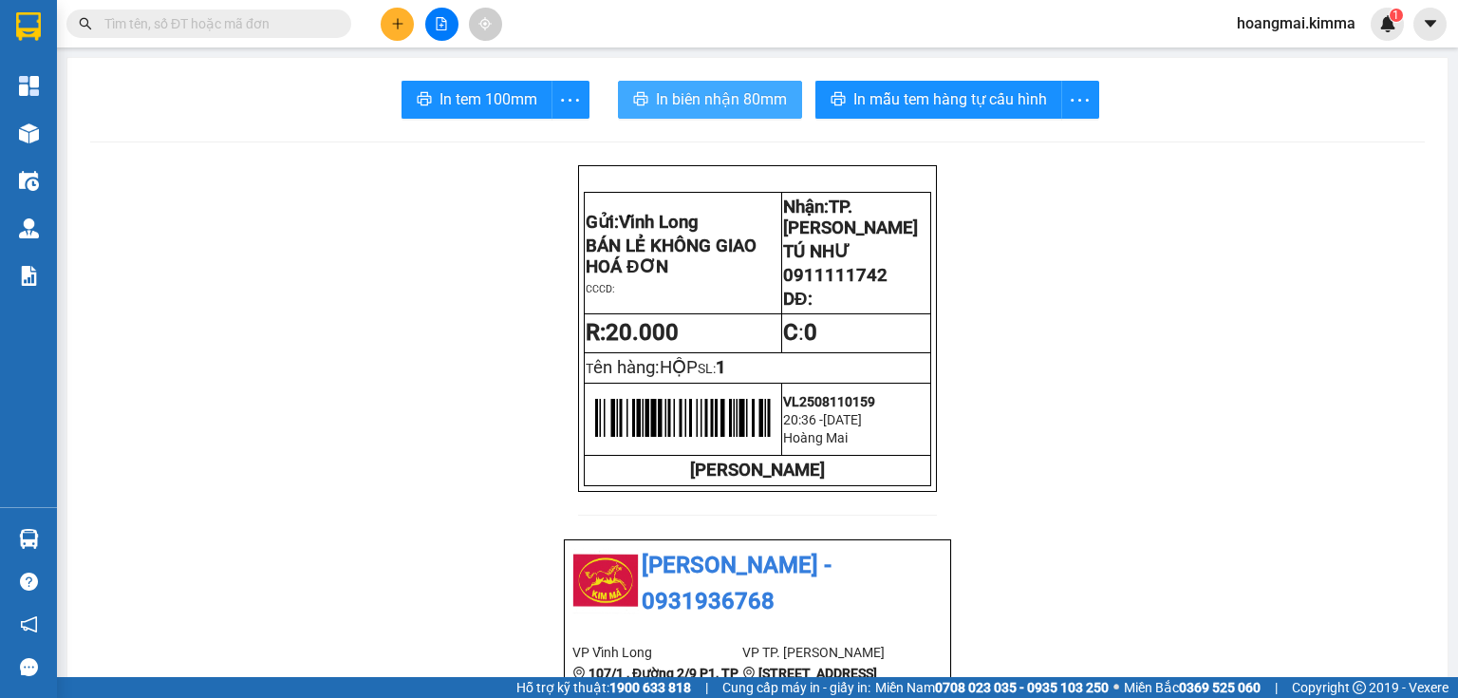
click at [710, 93] on span "In biên nhận 80mm" at bounding box center [721, 99] width 131 height 24
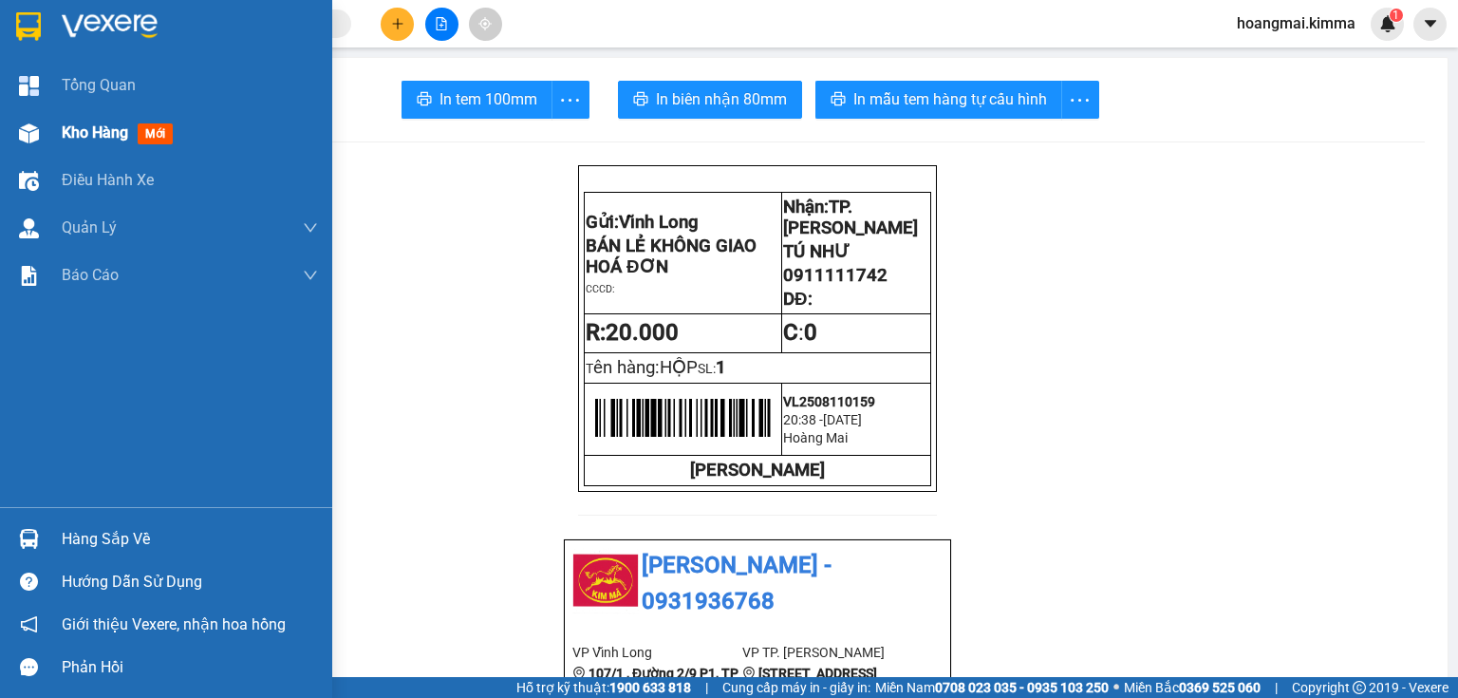
click at [65, 134] on span "Kho hàng" at bounding box center [95, 132] width 66 height 18
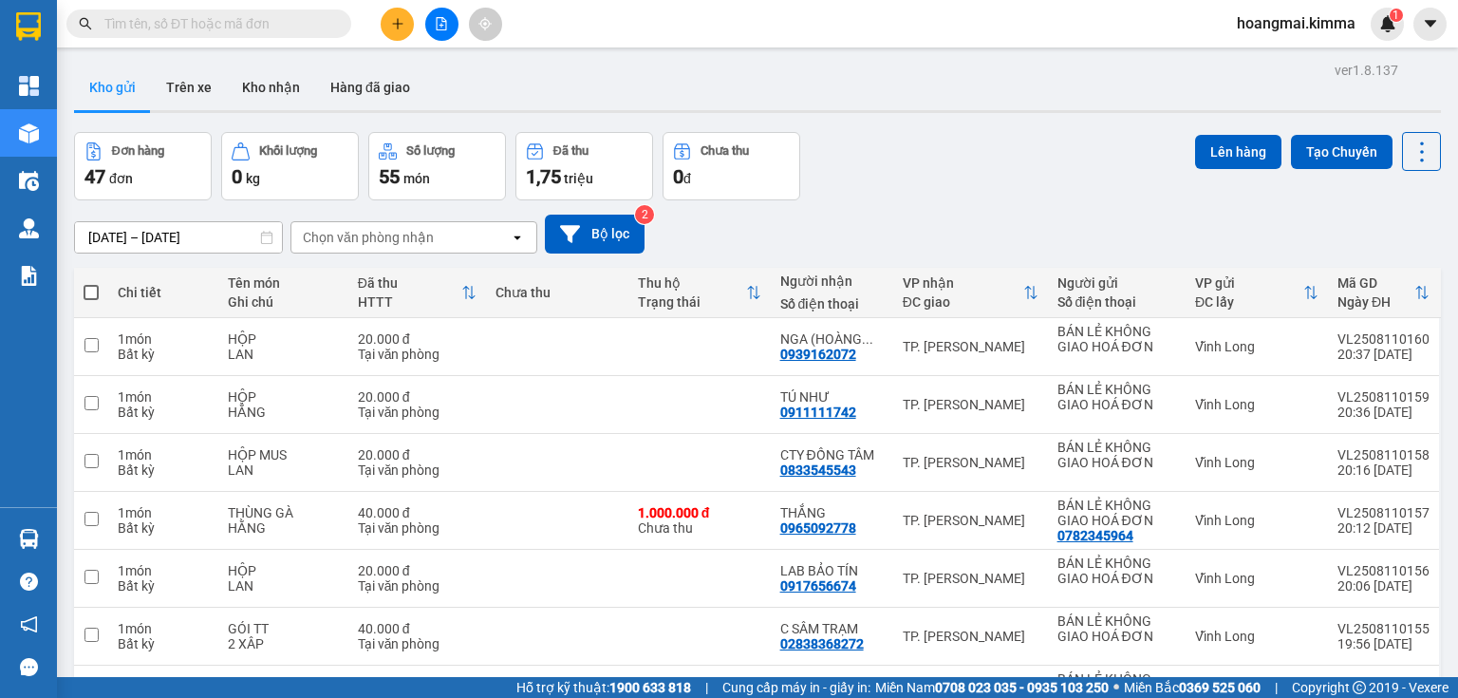
click at [585, 151] on div "Đã thu" at bounding box center [570, 150] width 35 height 13
click at [585, 178] on span "triệu" at bounding box center [578, 178] width 29 height 15
